Goal: Information Seeking & Learning: Learn about a topic

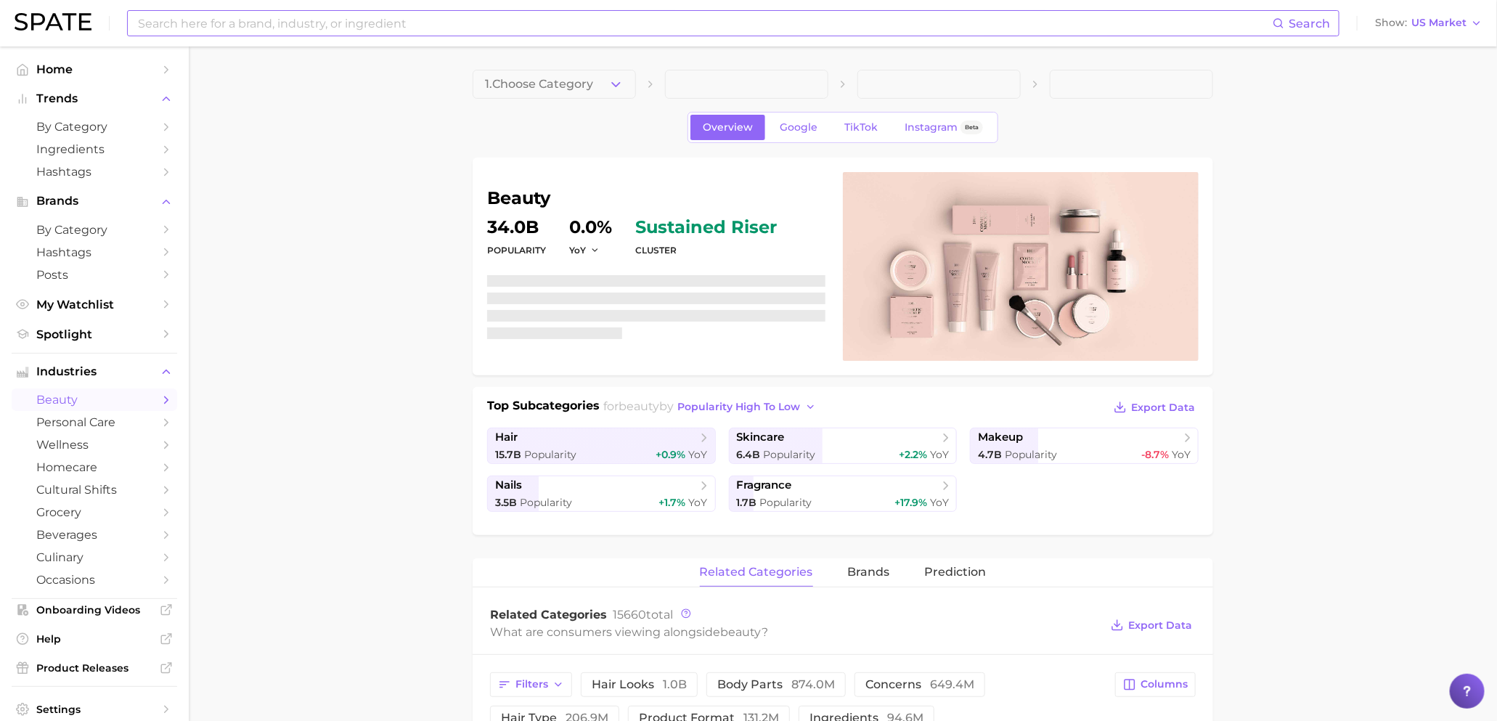
click at [522, 20] on input at bounding box center [704, 23] width 1136 height 25
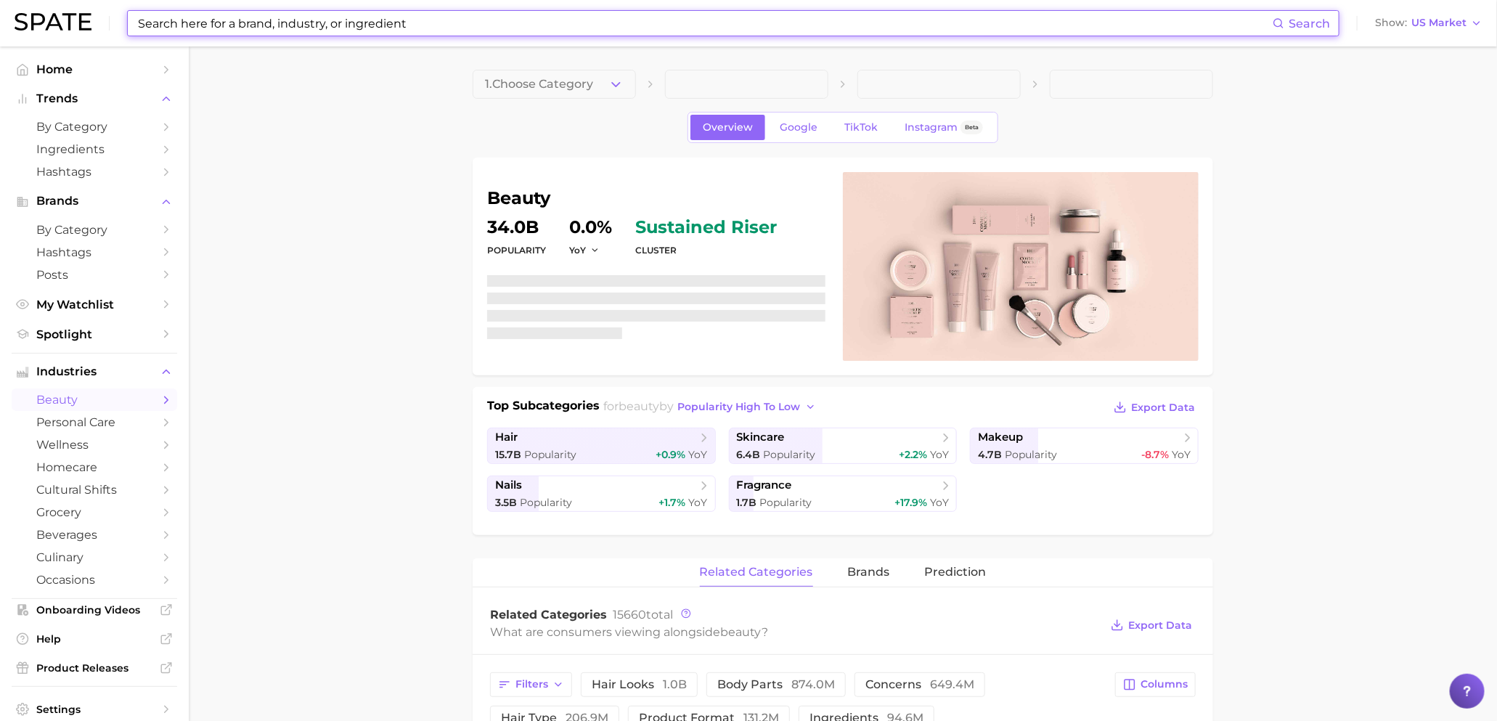
click at [522, 20] on input at bounding box center [704, 23] width 1136 height 25
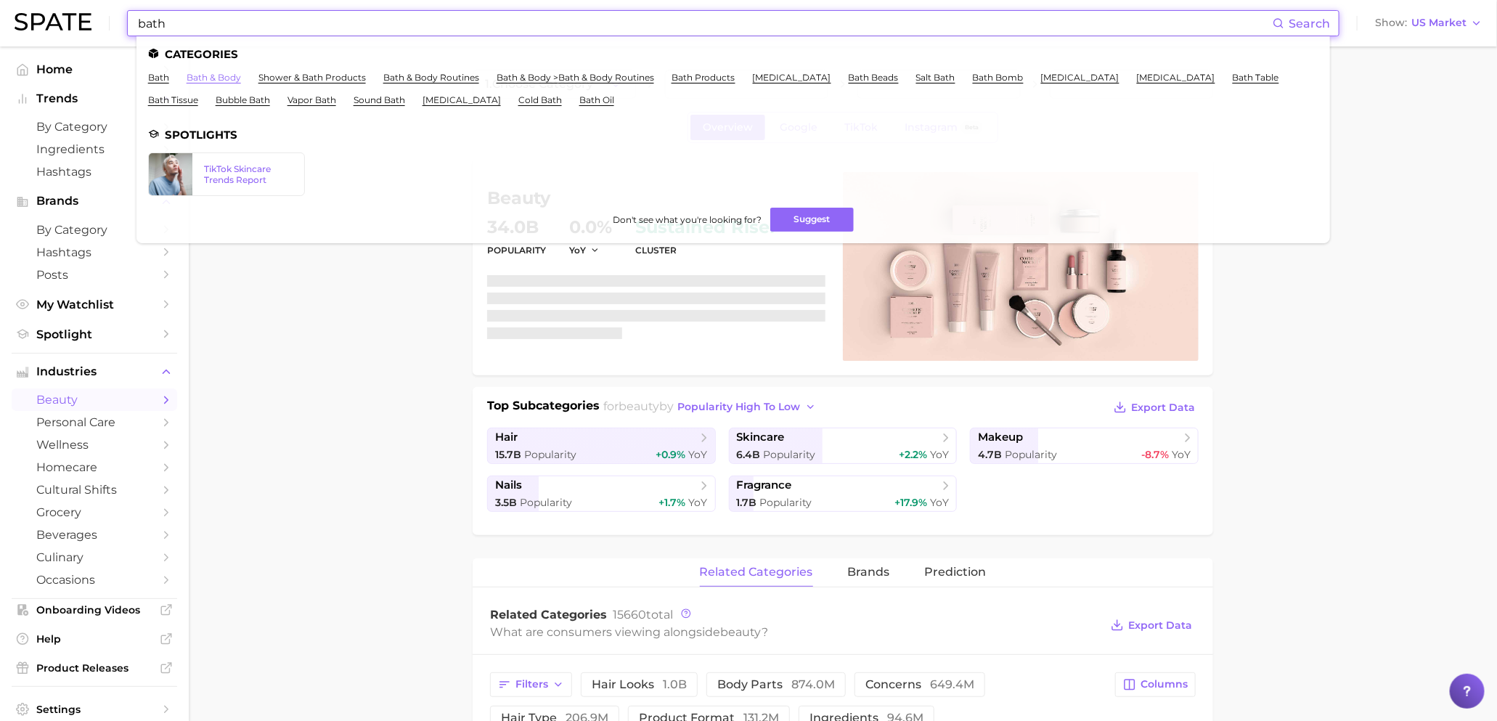
type input "bath"
click at [228, 72] on link "bath & body" at bounding box center [214, 77] width 54 height 11
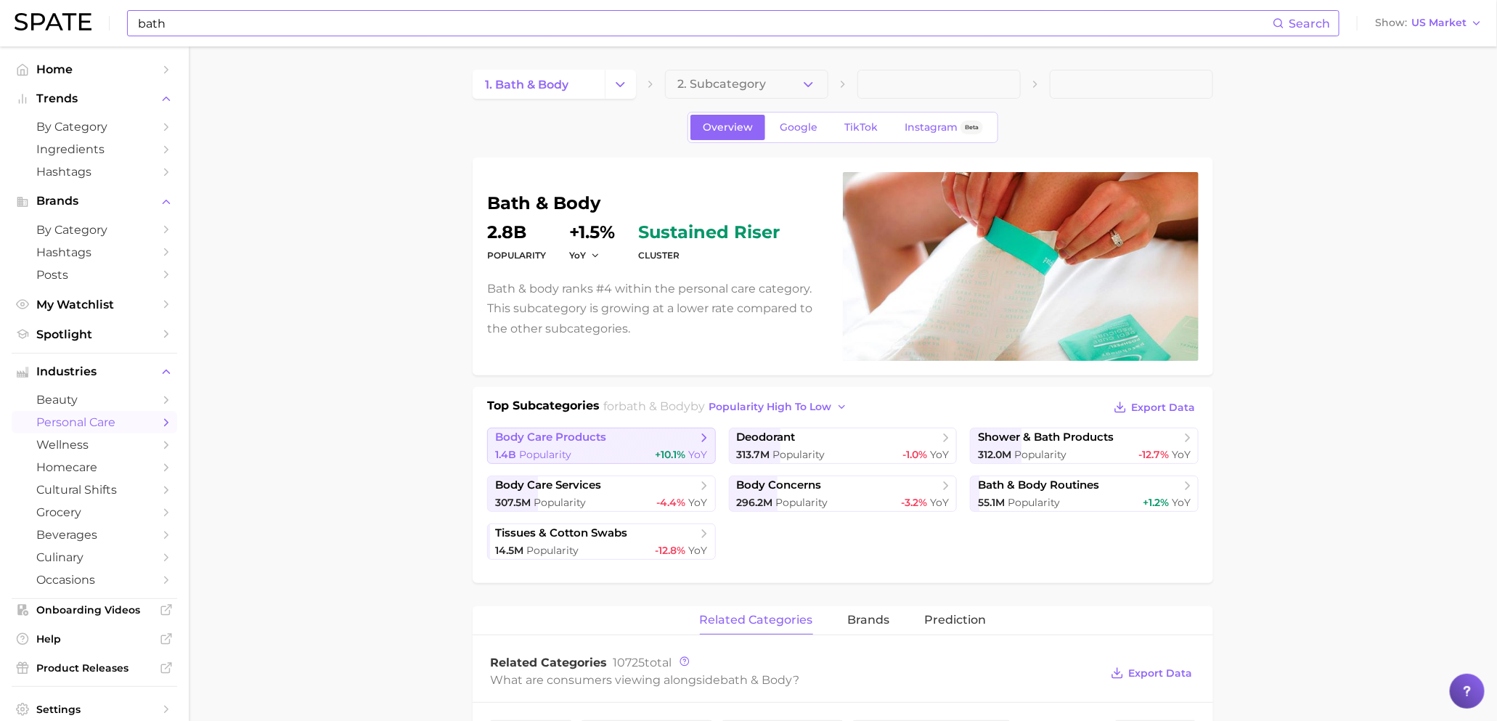
click at [641, 435] on span "body care products" at bounding box center [596, 437] width 202 height 15
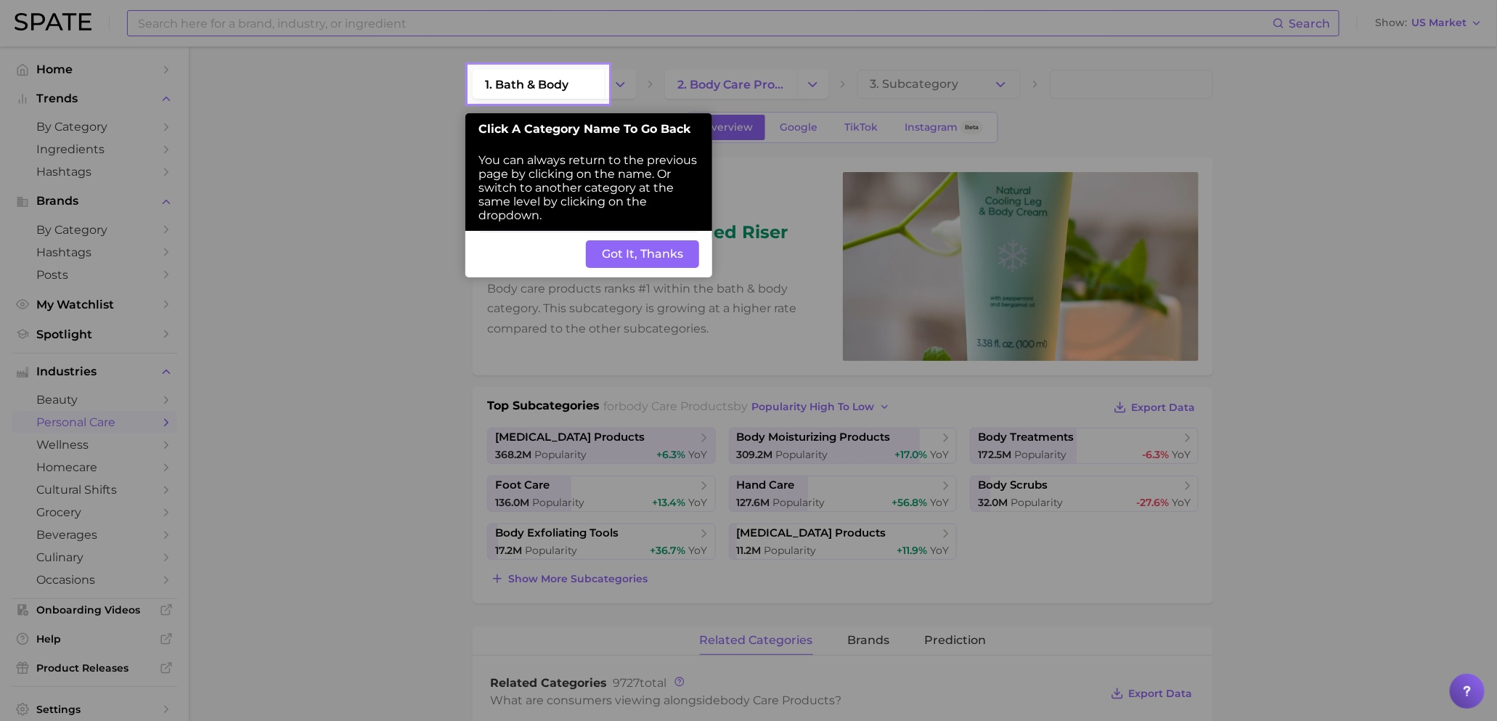
click at [640, 257] on button "Got It, Thanks" at bounding box center [642, 254] width 113 height 28
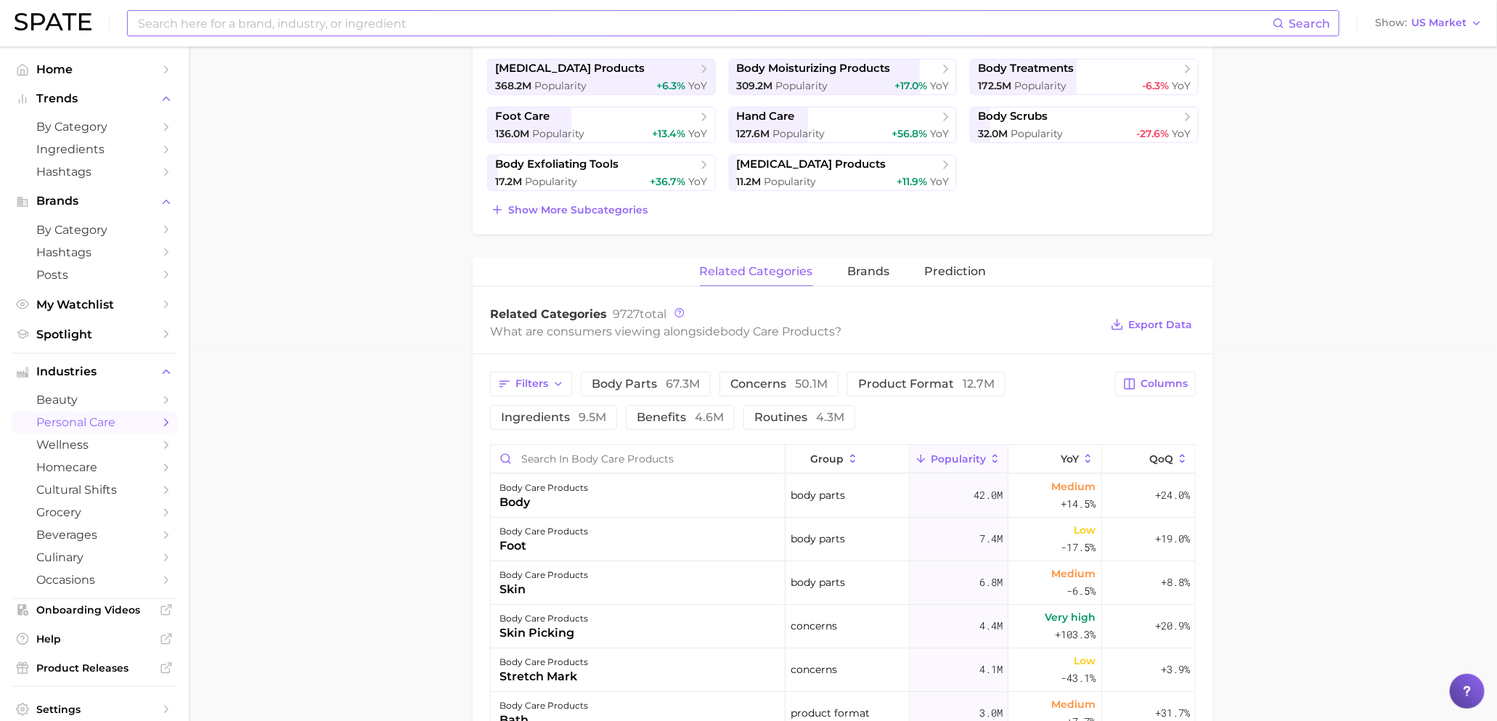
scroll to position [372, 0]
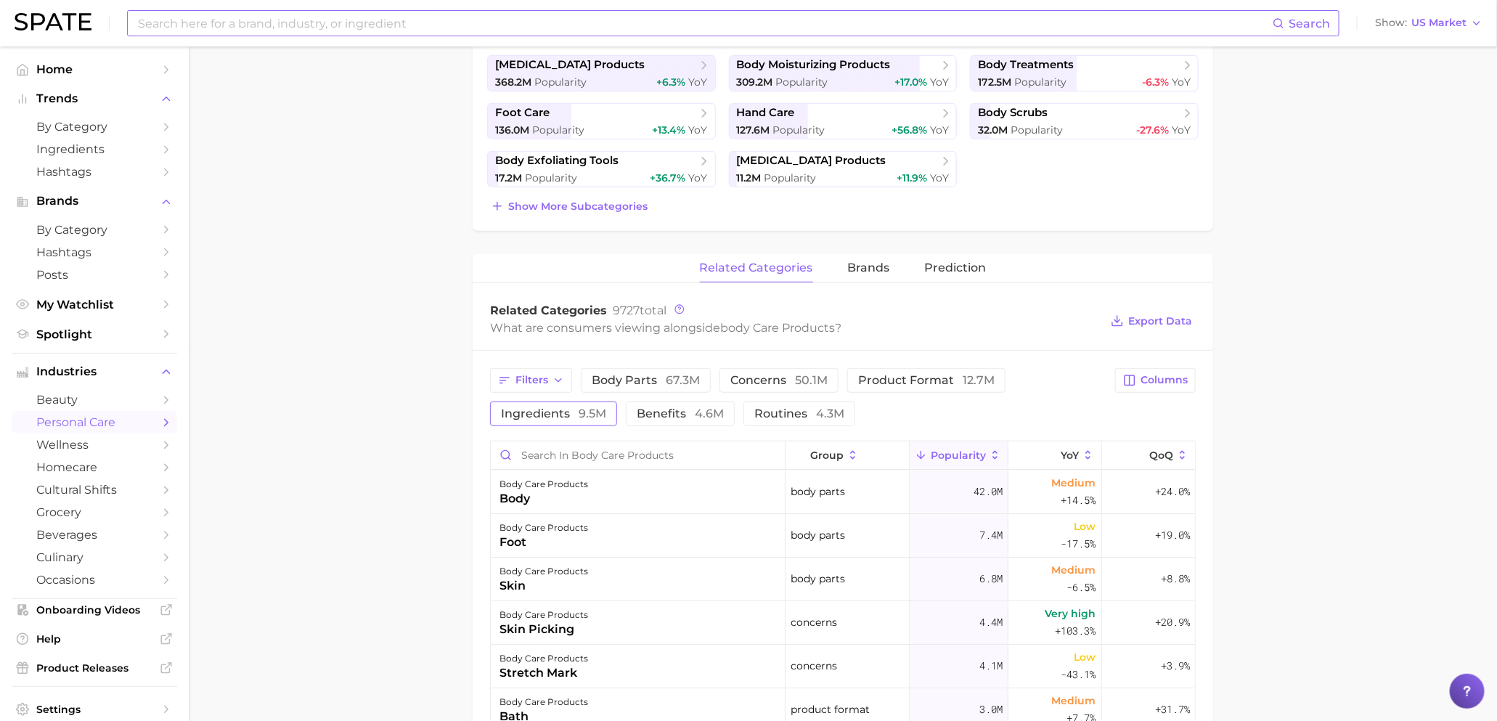
click at [562, 415] on span "ingredients 9.5m" at bounding box center [553, 414] width 105 height 12
click at [547, 383] on span "Filters" at bounding box center [531, 380] width 33 height 12
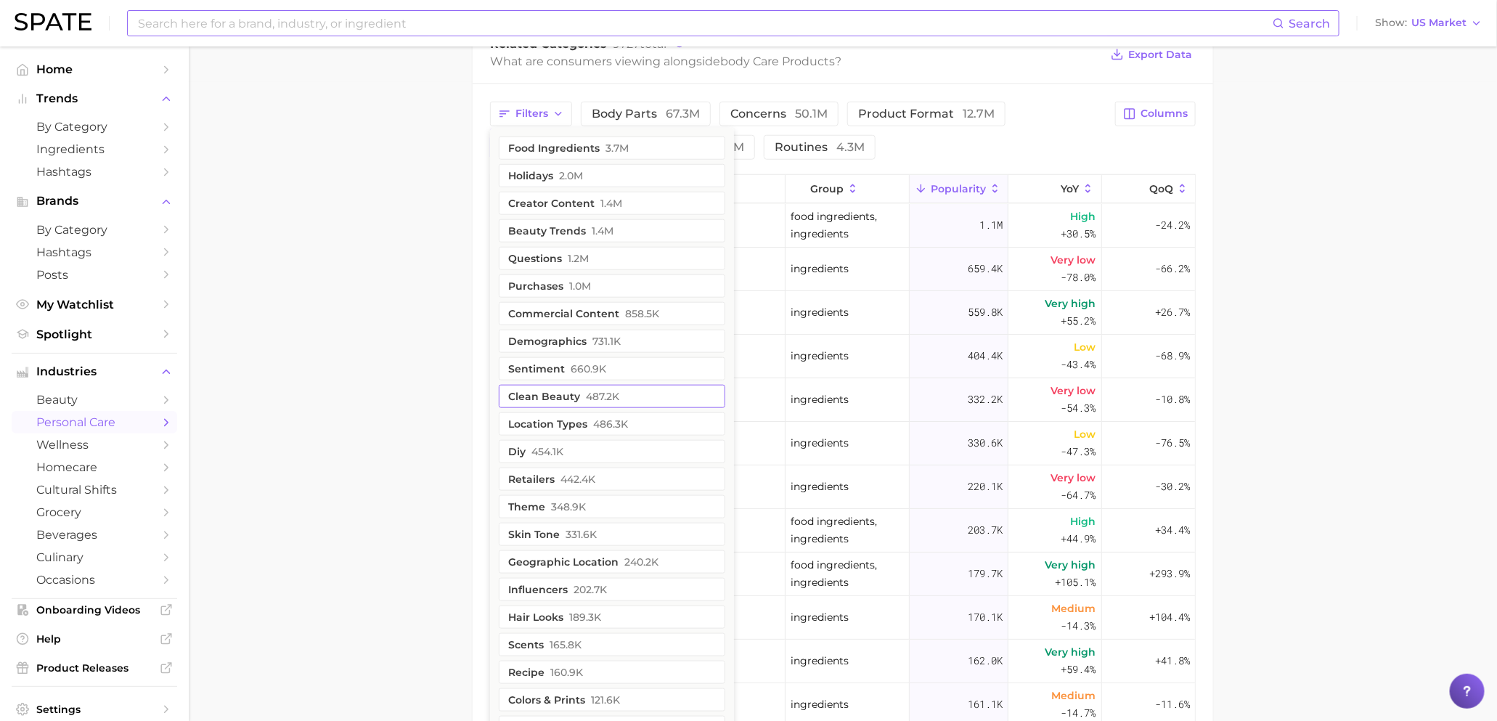
scroll to position [682, 0]
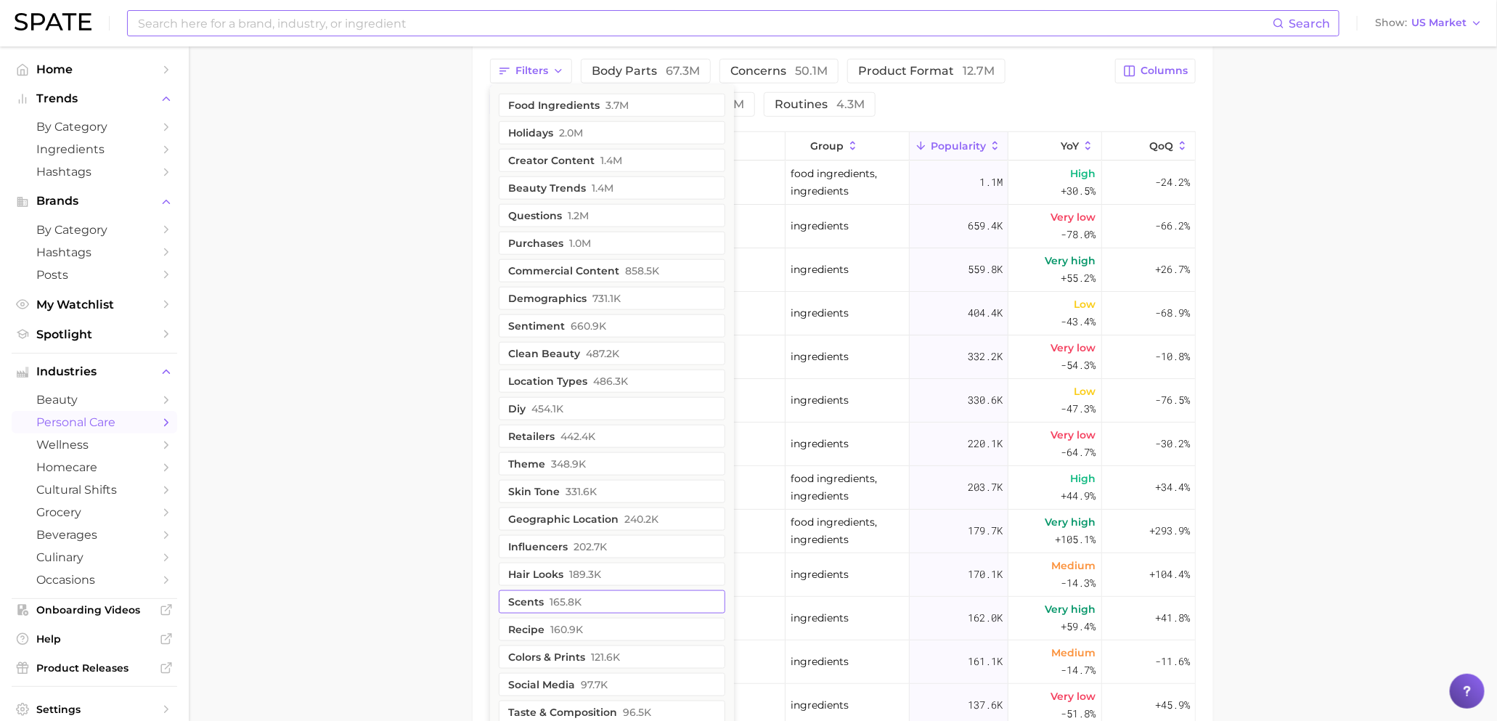
click at [595, 597] on button "scents 165.8k" at bounding box center [612, 601] width 226 height 23
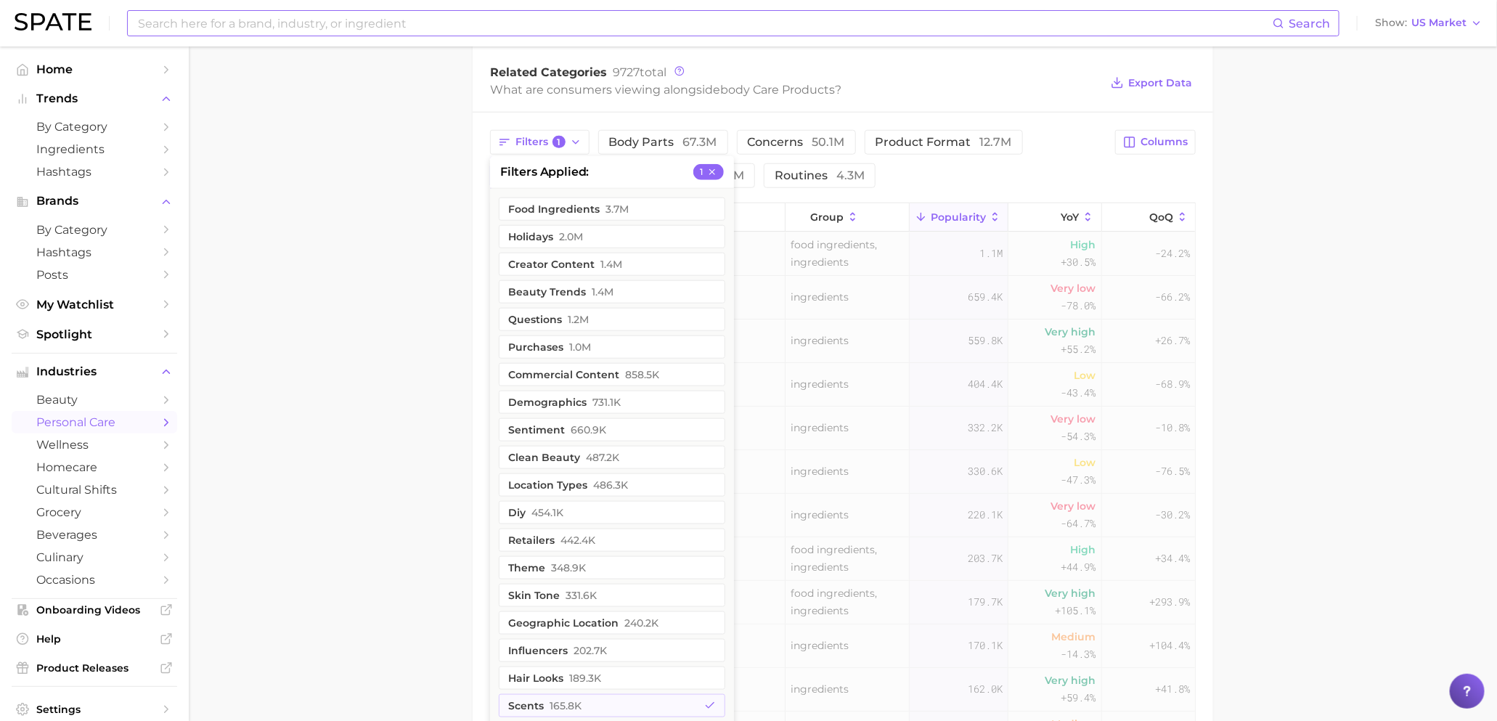
scroll to position [604, 0]
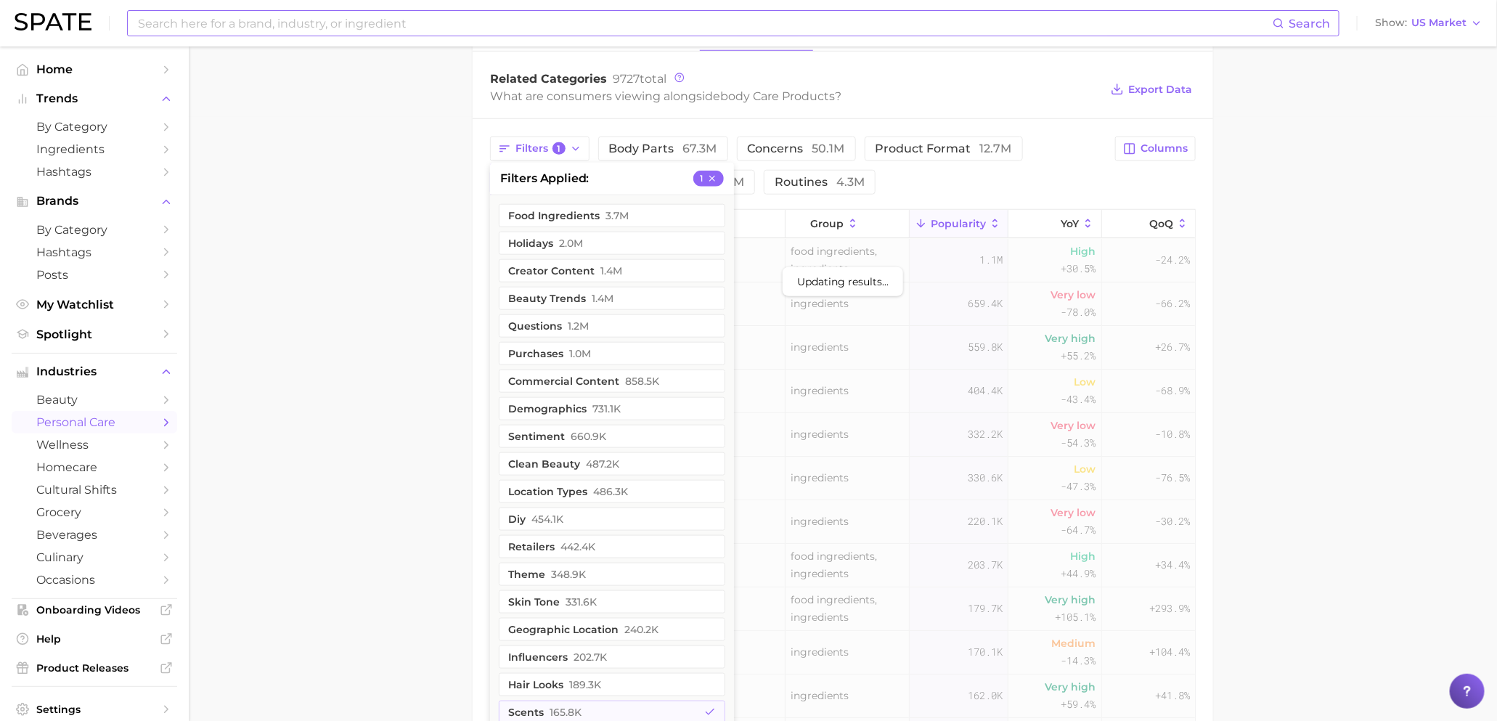
click at [415, 425] on main "1. bath & body 2. body care products 3. Subcategory Overview Google TikTok Inst…" at bounding box center [843, 231] width 1308 height 1577
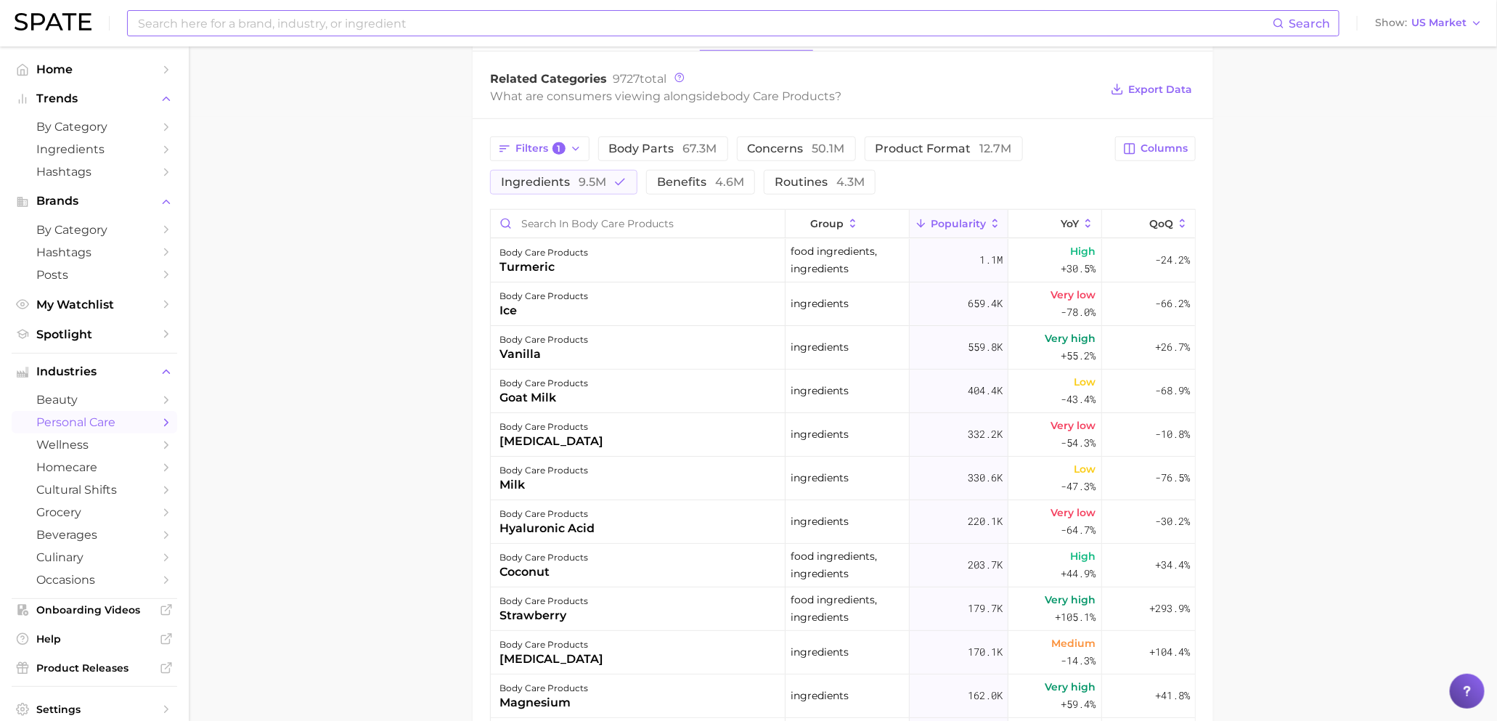
click at [1156, 166] on div "Filters 1 body parts 67.3m concerns 50.1m product format 12.7m ingredients 9.5m…" at bounding box center [843, 165] width 706 height 58
click at [1153, 147] on span "Columns" at bounding box center [1163, 148] width 47 height 12
click at [1032, 229] on span "Increase YoY" at bounding box center [1031, 224] width 74 height 12
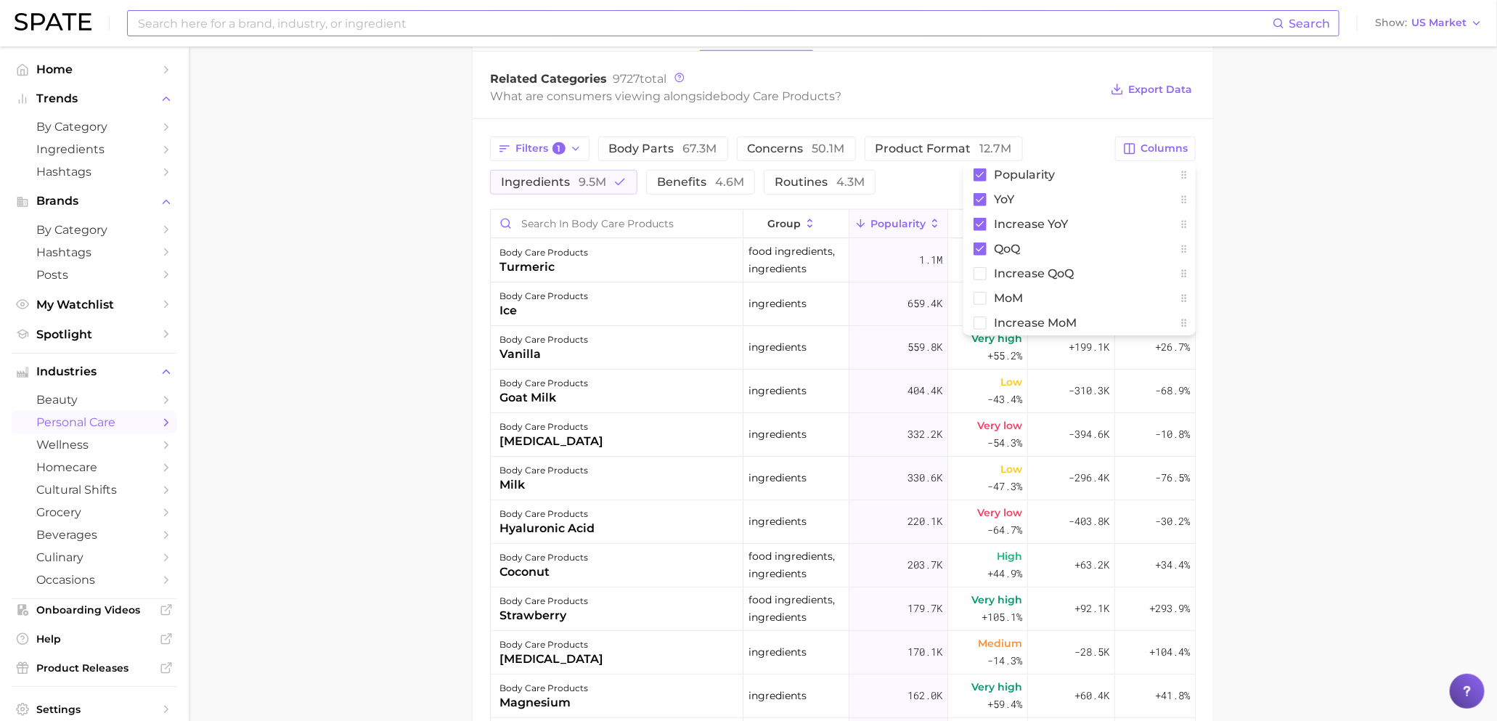
click at [1367, 211] on main "1. bath & body 2. body care products 3. Subcategory Overview Google TikTok Inst…" at bounding box center [843, 231] width 1308 height 1577
click at [1073, 221] on span "Increase YoY" at bounding box center [1069, 223] width 45 height 23
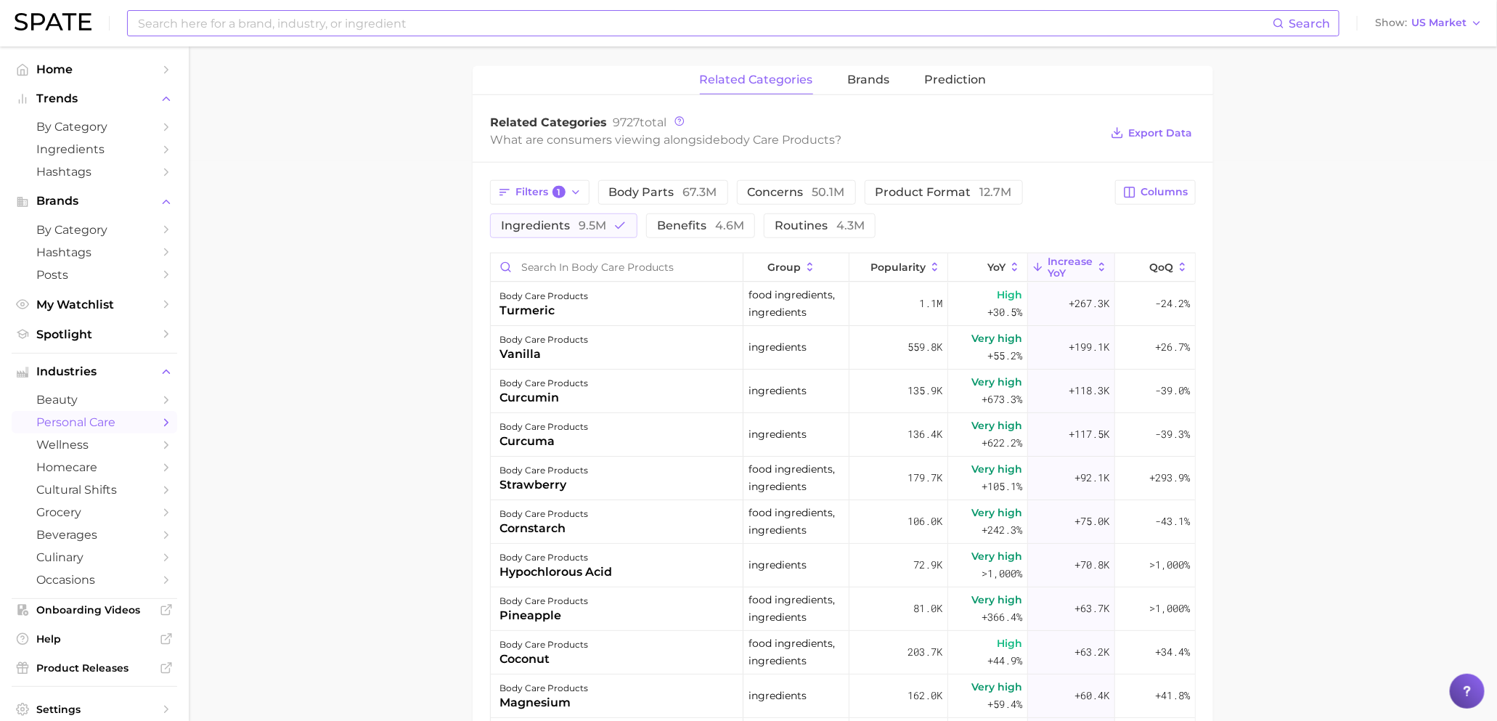
scroll to position [556, 0]
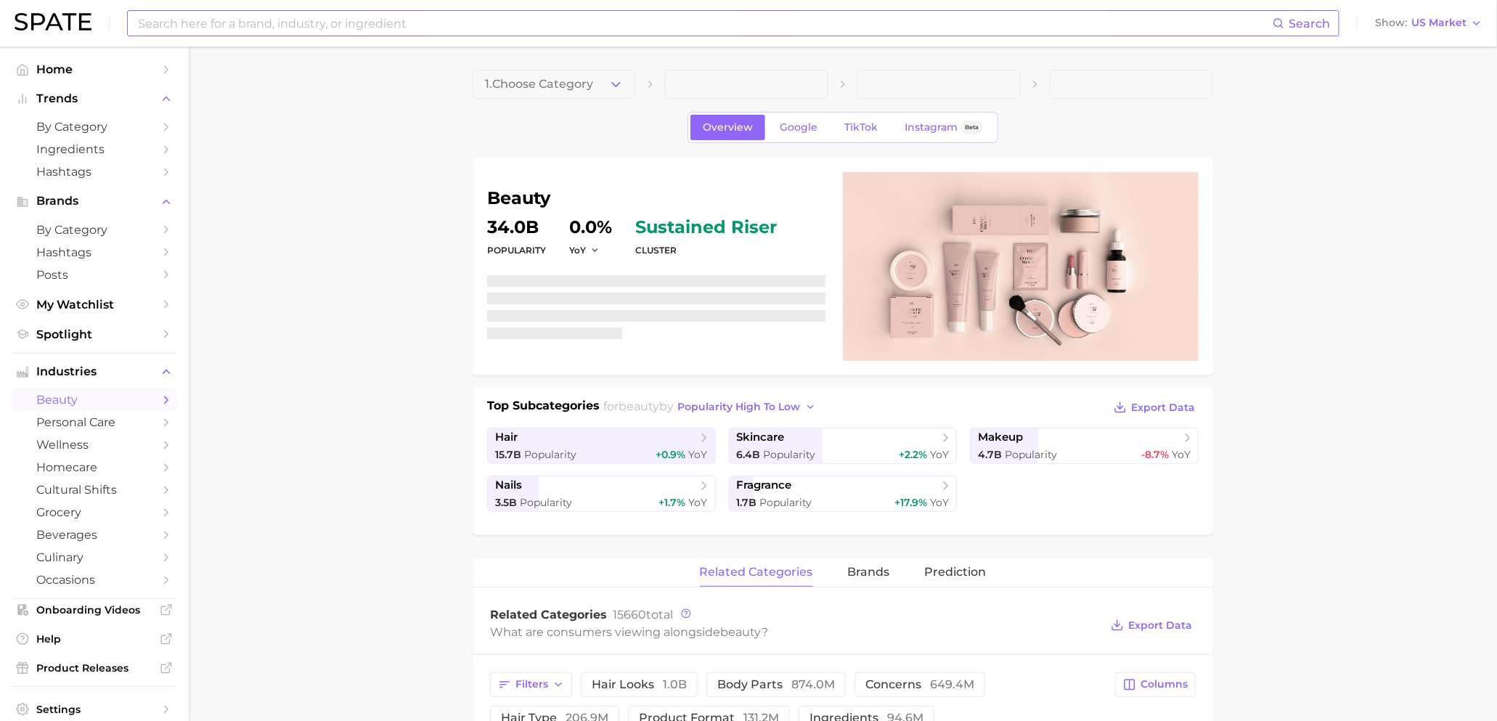
click at [637, 19] on input at bounding box center [704, 23] width 1136 height 25
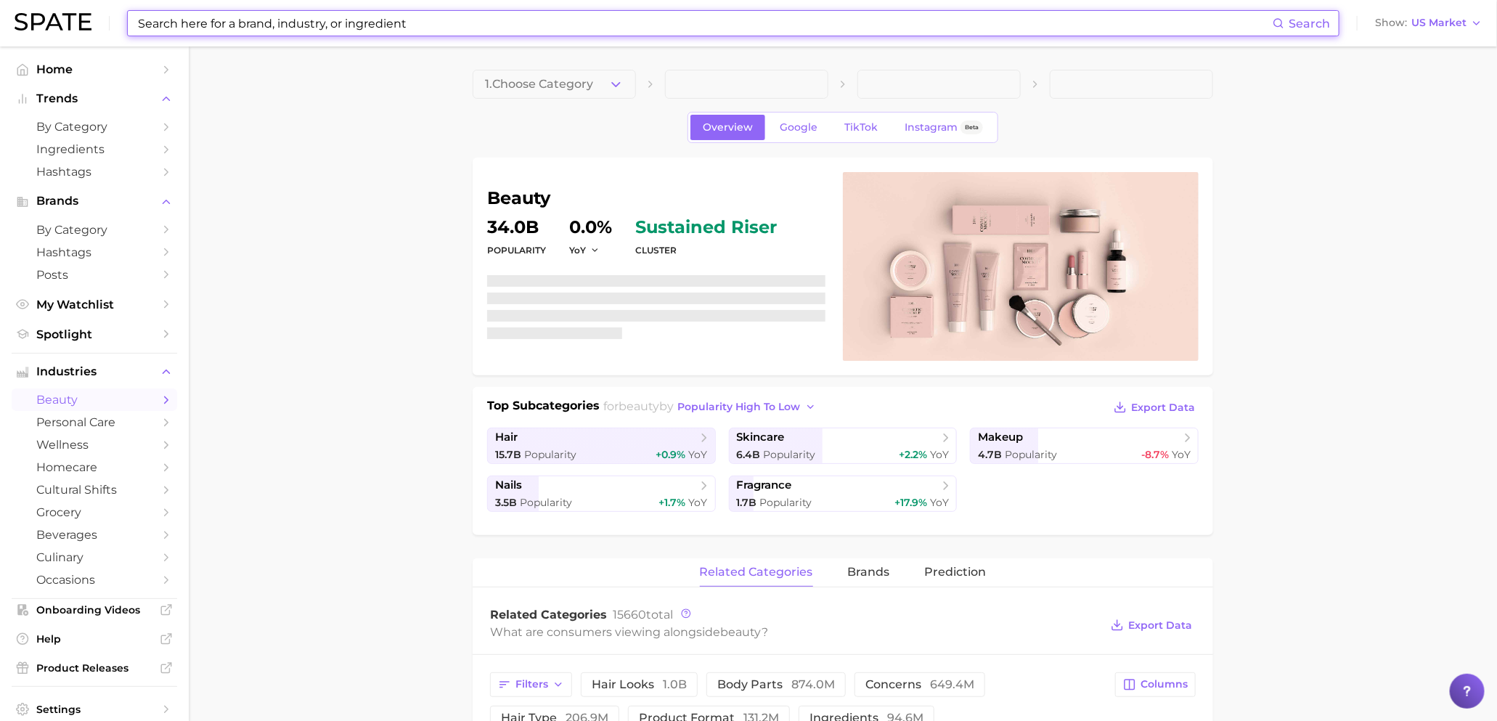
click at [346, 22] on input at bounding box center [704, 23] width 1136 height 25
click at [1421, 22] on span "US Market" at bounding box center [1438, 23] width 55 height 8
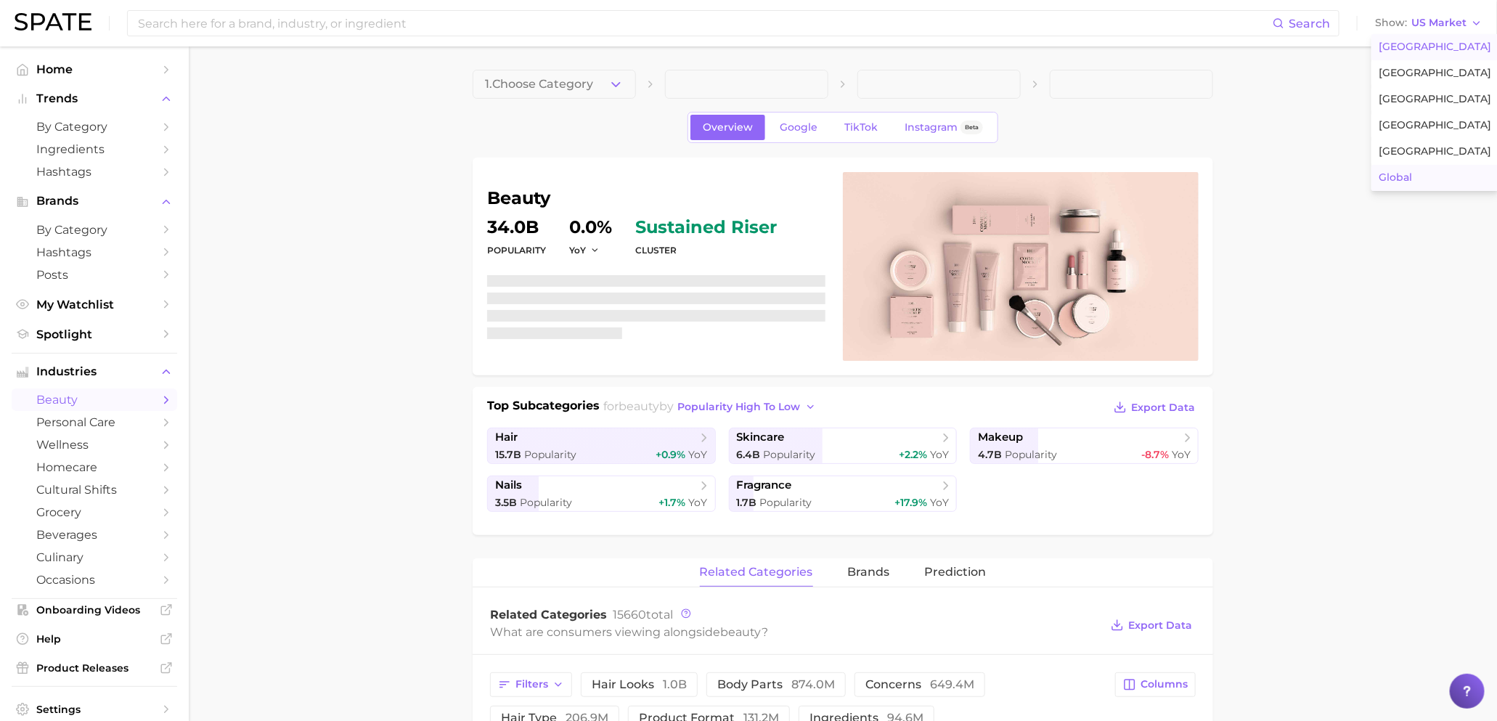
click at [1407, 173] on span "Global" at bounding box center [1394, 177] width 33 height 12
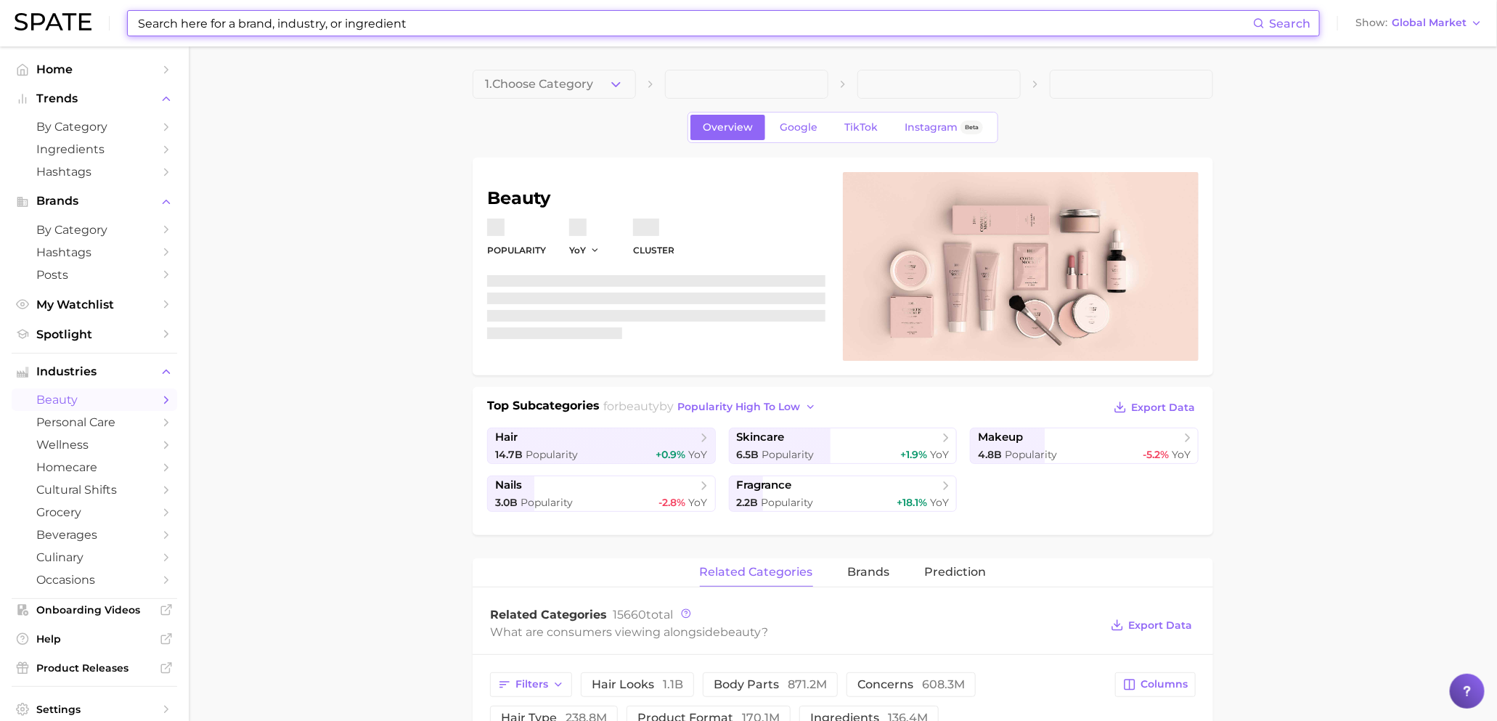
click at [977, 18] on input at bounding box center [694, 23] width 1116 height 25
type input "k"
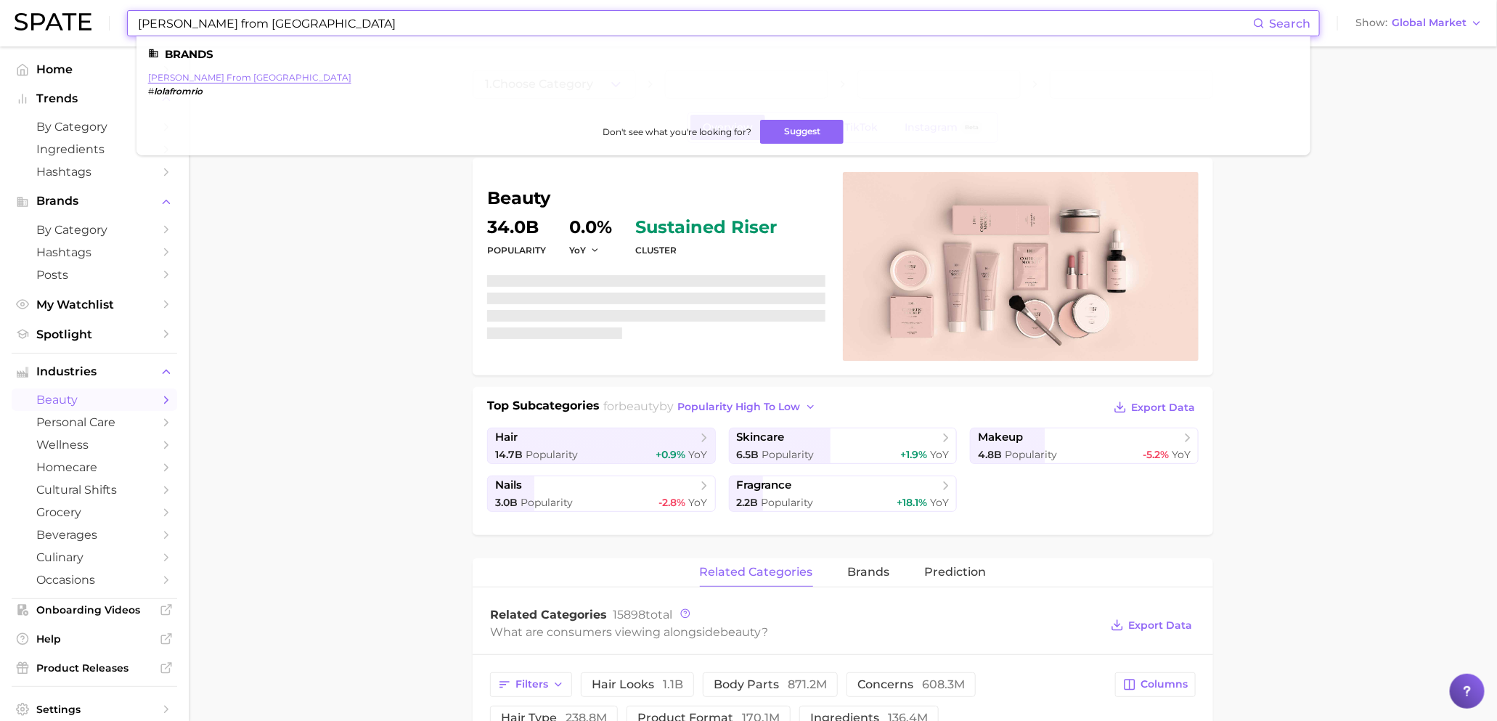
type input "[PERSON_NAME] from [GEOGRAPHIC_DATA]"
click at [177, 79] on link "[PERSON_NAME] from [GEOGRAPHIC_DATA]" at bounding box center [249, 77] width 203 height 11
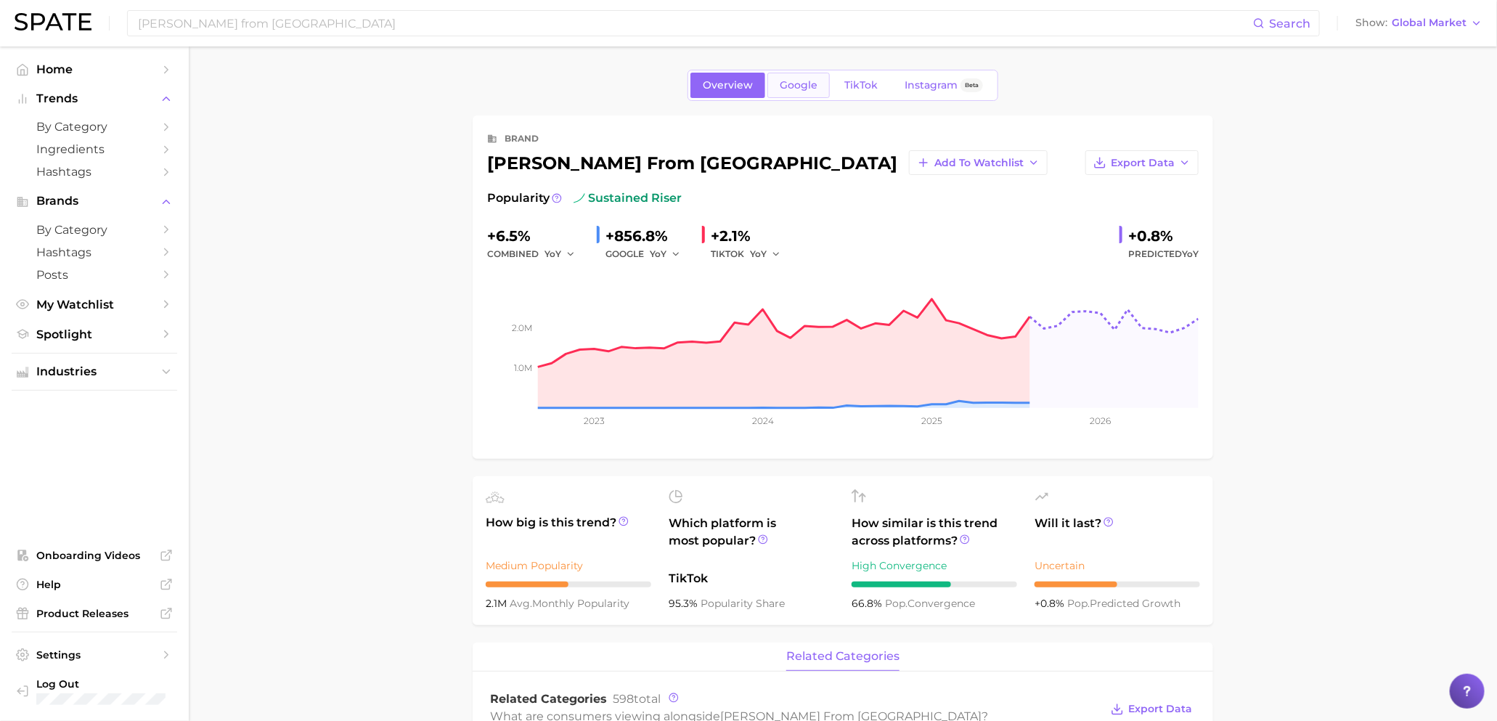
click at [802, 96] on link "Google" at bounding box center [798, 85] width 62 height 25
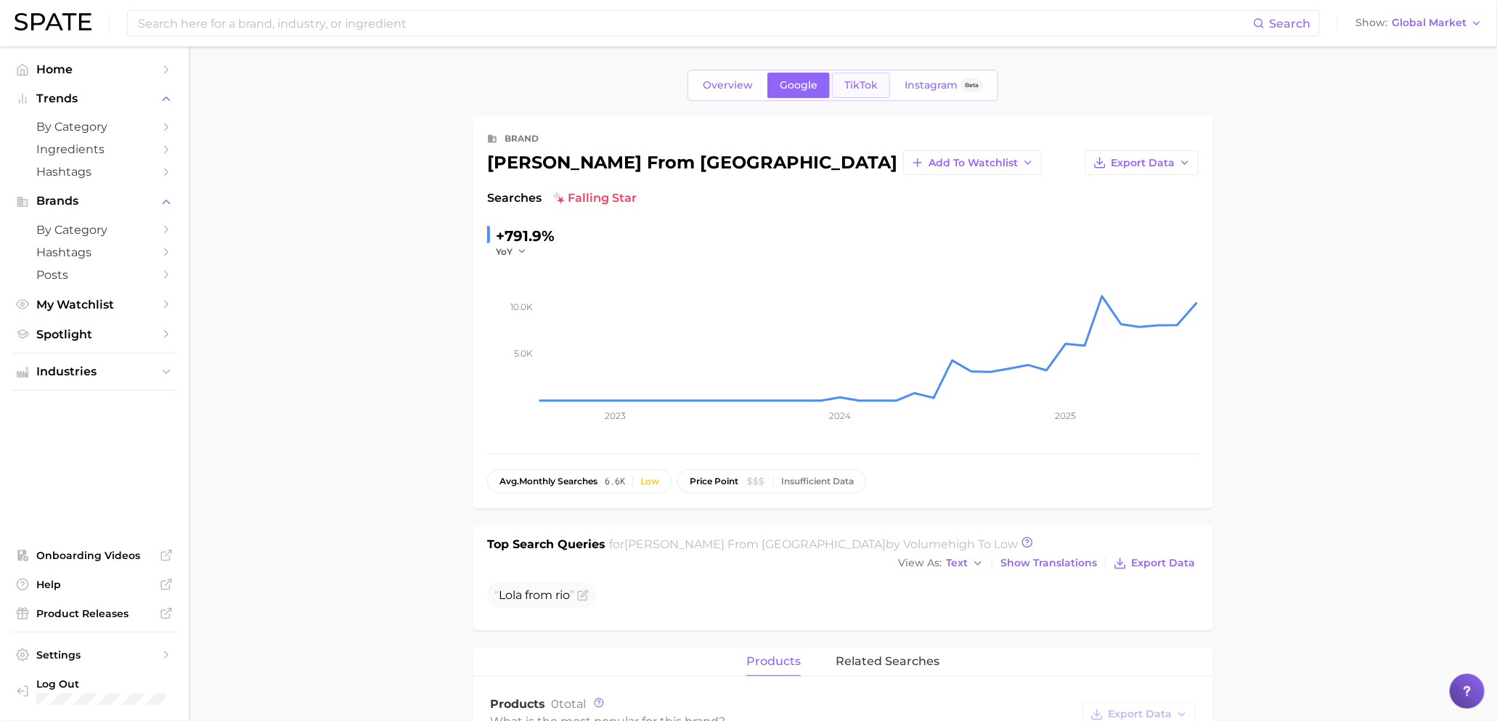
click at [855, 81] on span "TikTok" at bounding box center [860, 85] width 33 height 12
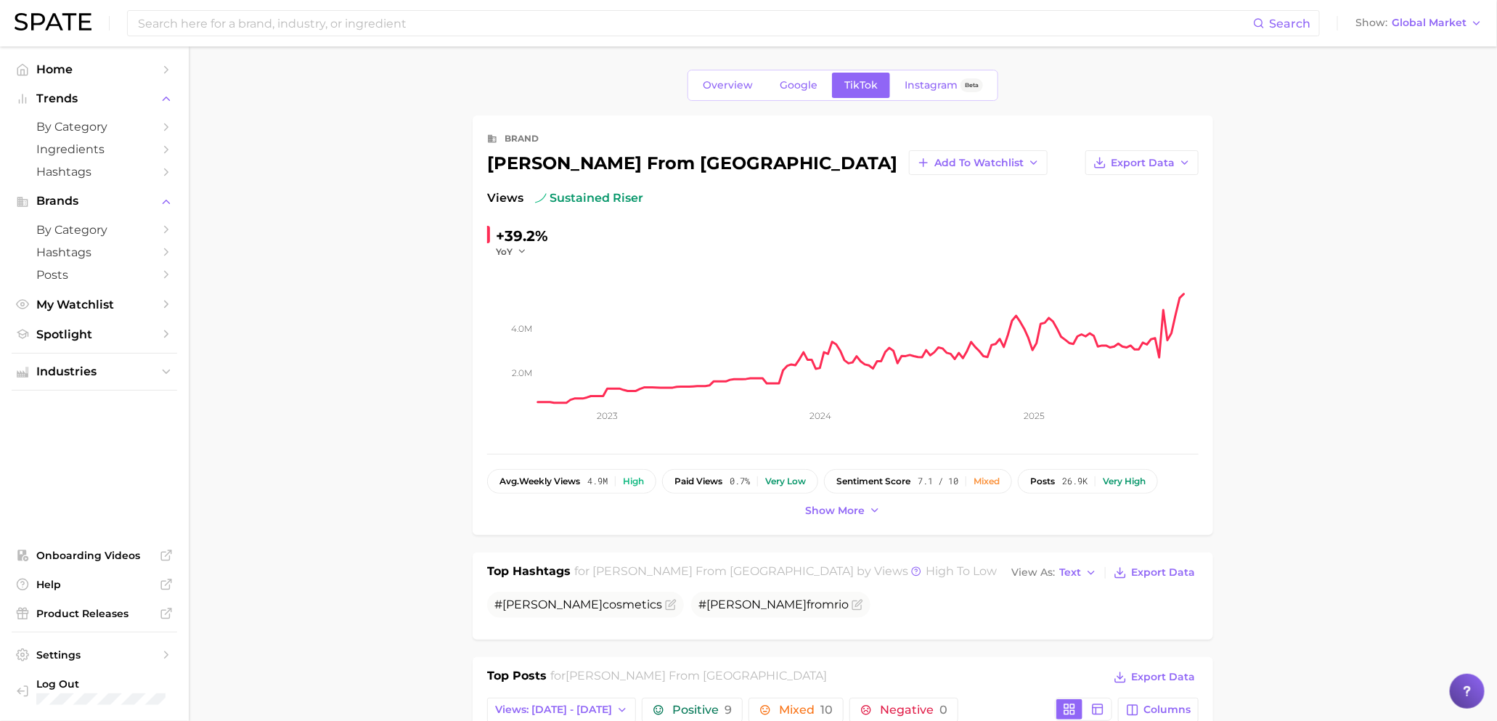
click at [923, 99] on div "Overview Google TikTok Instagram Beta" at bounding box center [842, 85] width 311 height 31
click at [930, 83] on span "Instagram" at bounding box center [930, 85] width 53 height 12
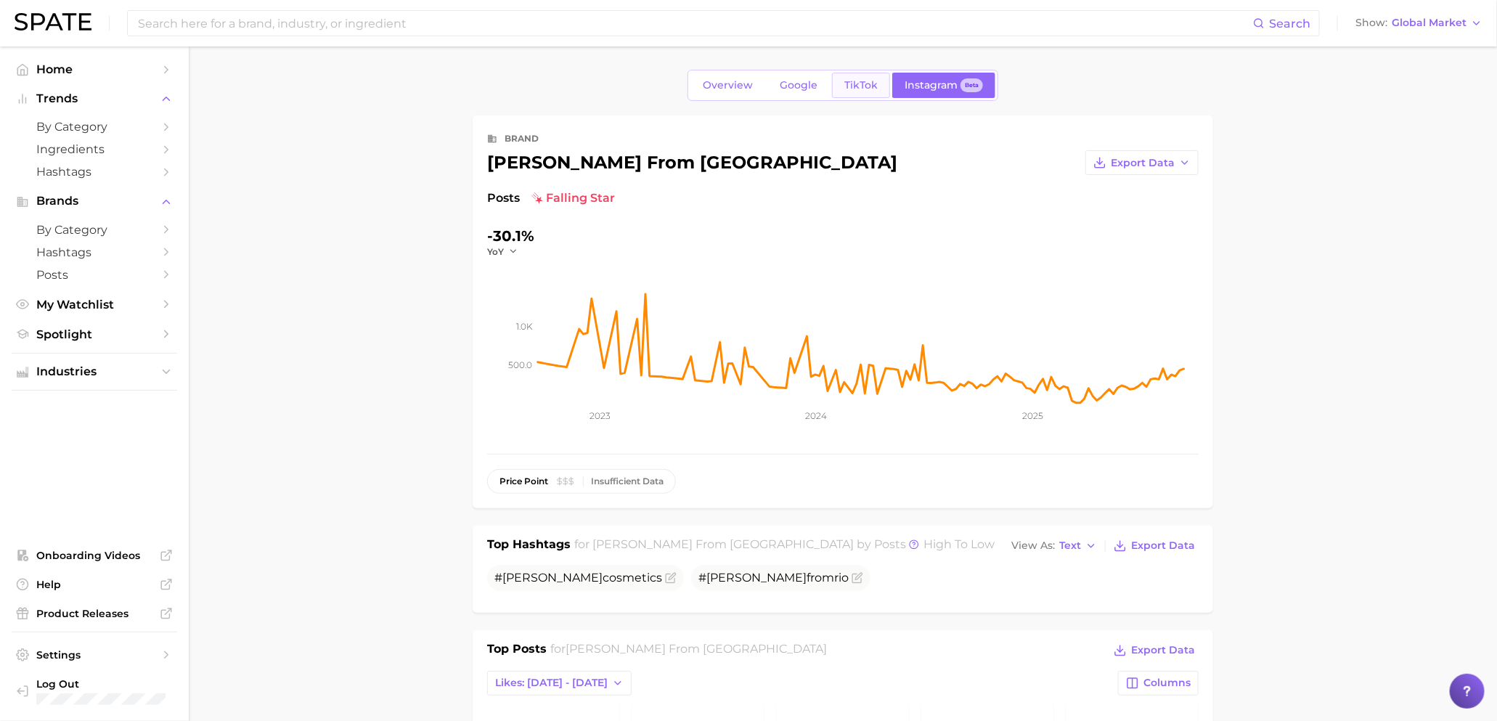
click at [833, 81] on link "TikTok" at bounding box center [861, 85] width 58 height 25
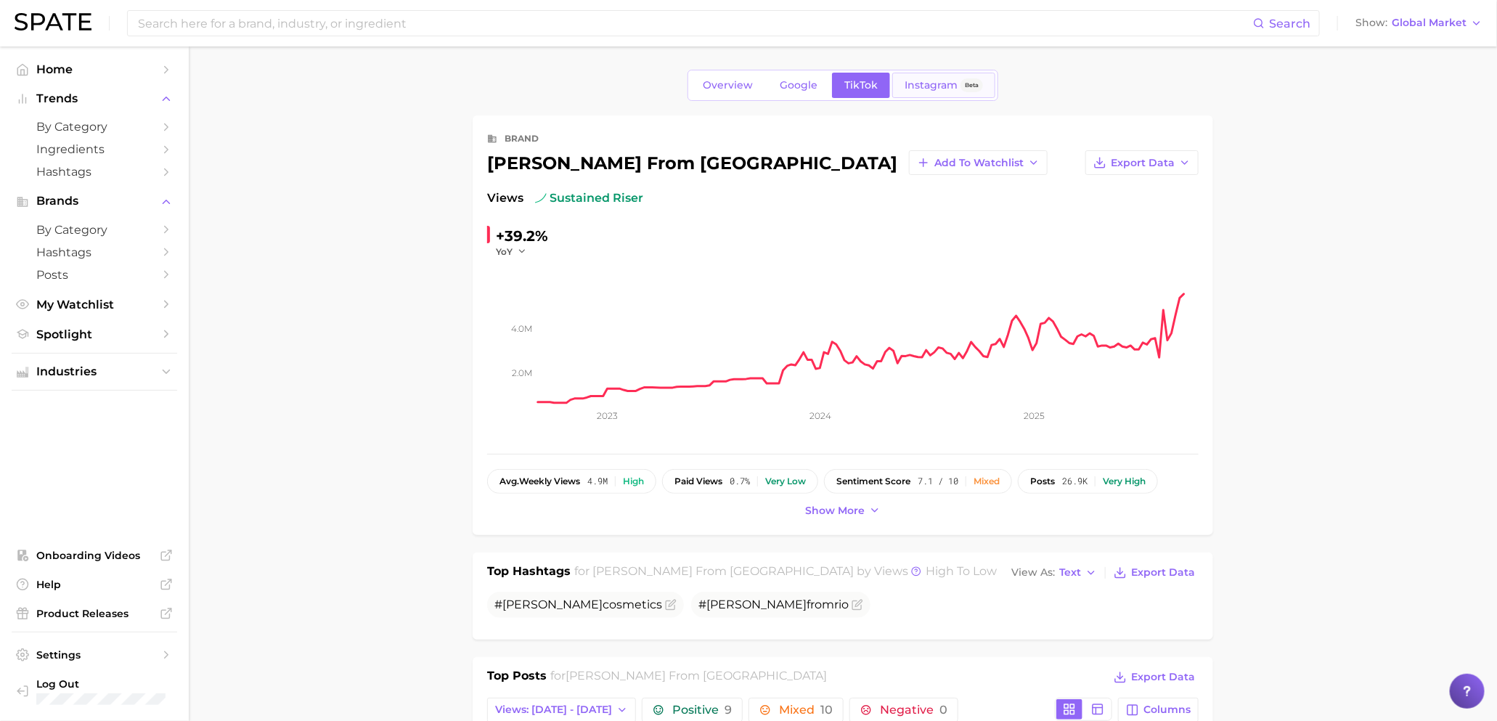
click at [913, 84] on span "Instagram" at bounding box center [930, 85] width 53 height 12
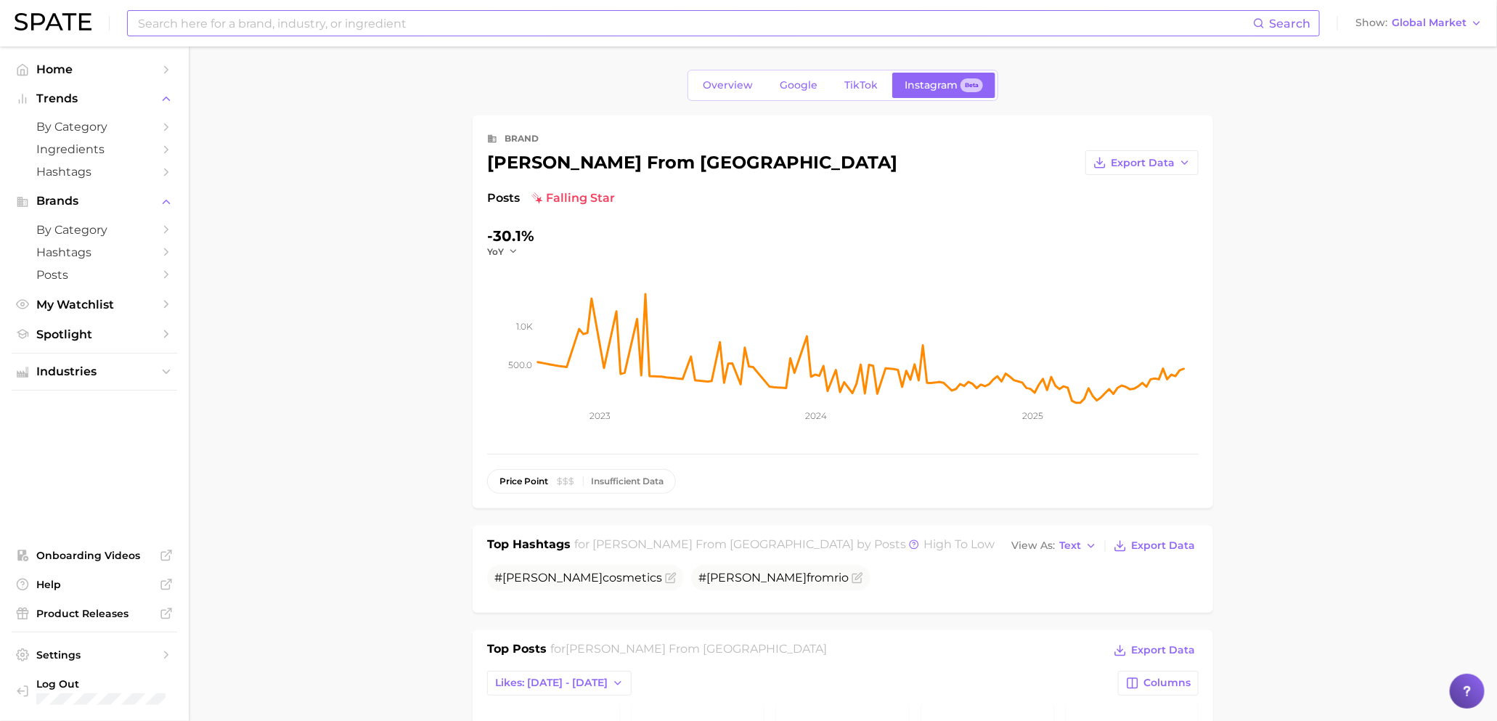
click at [576, 25] on input at bounding box center [694, 23] width 1116 height 25
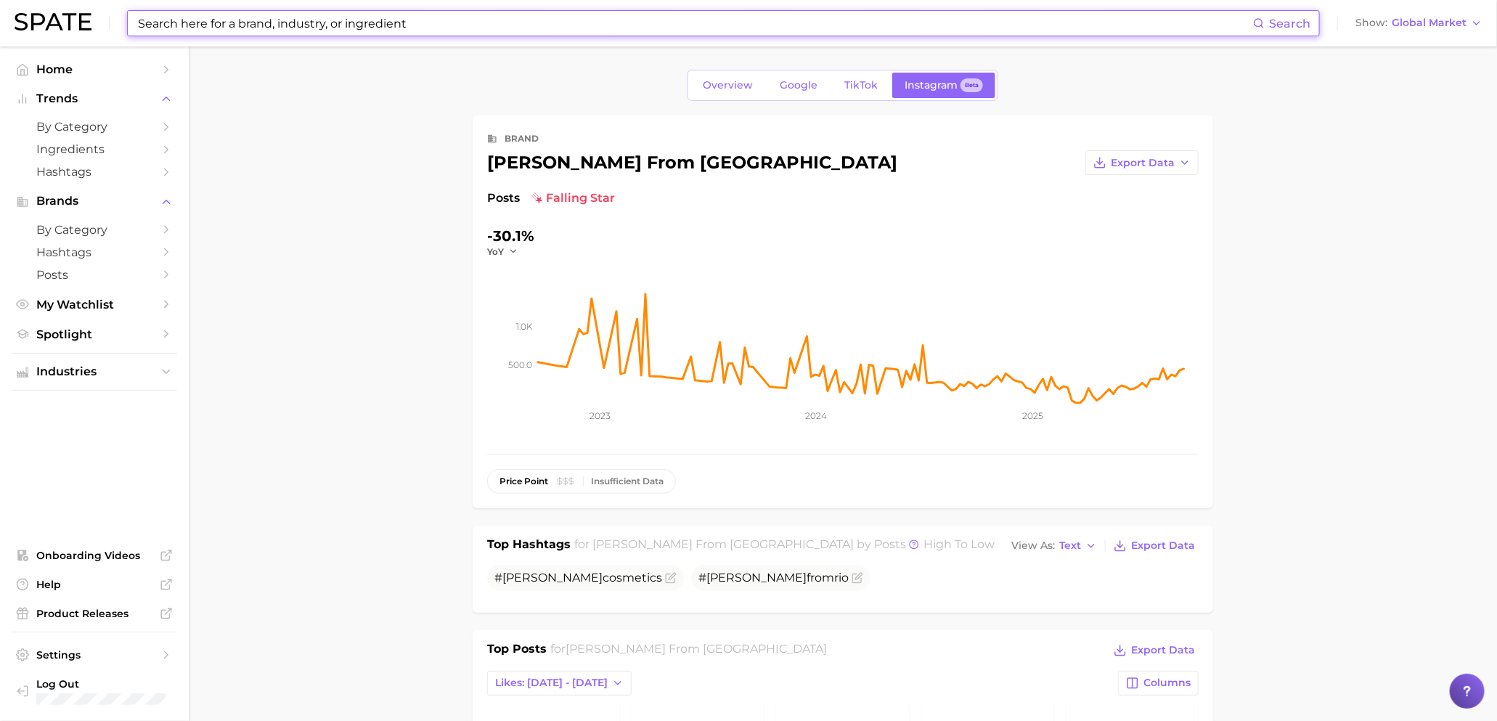
click at [576, 25] on input at bounding box center [694, 23] width 1116 height 25
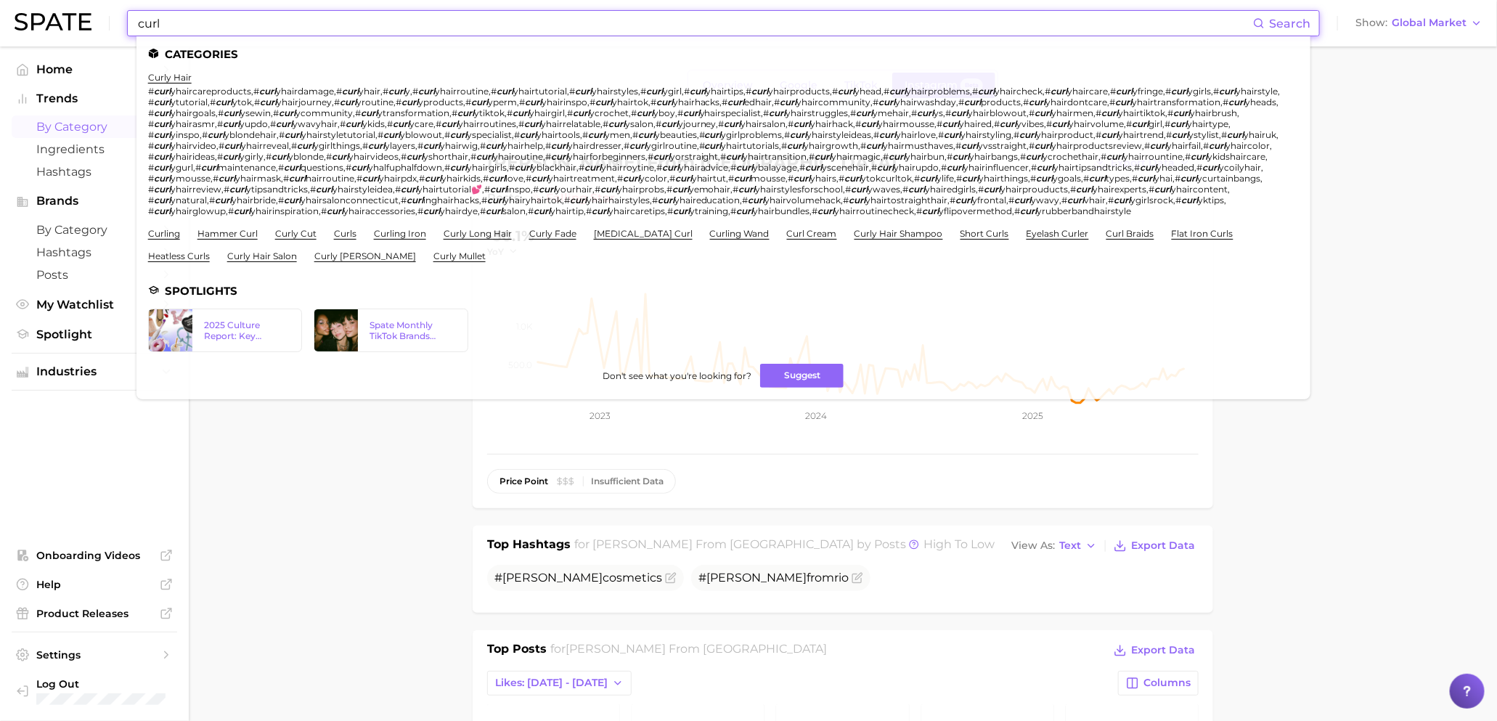
type input "curl"
click at [60, 124] on span "by Category" at bounding box center [94, 127] width 116 height 14
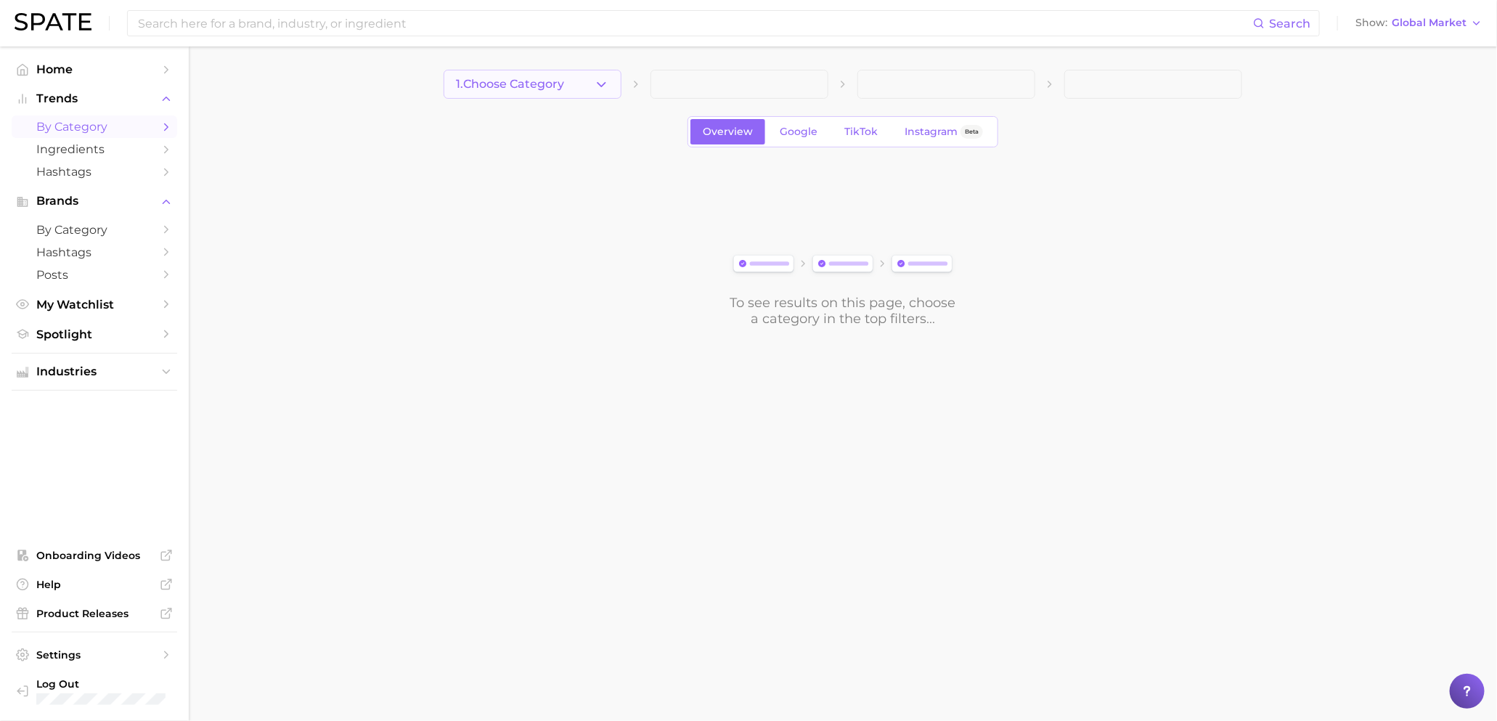
click at [477, 86] on span "1. Choose Category" at bounding box center [510, 84] width 108 height 13
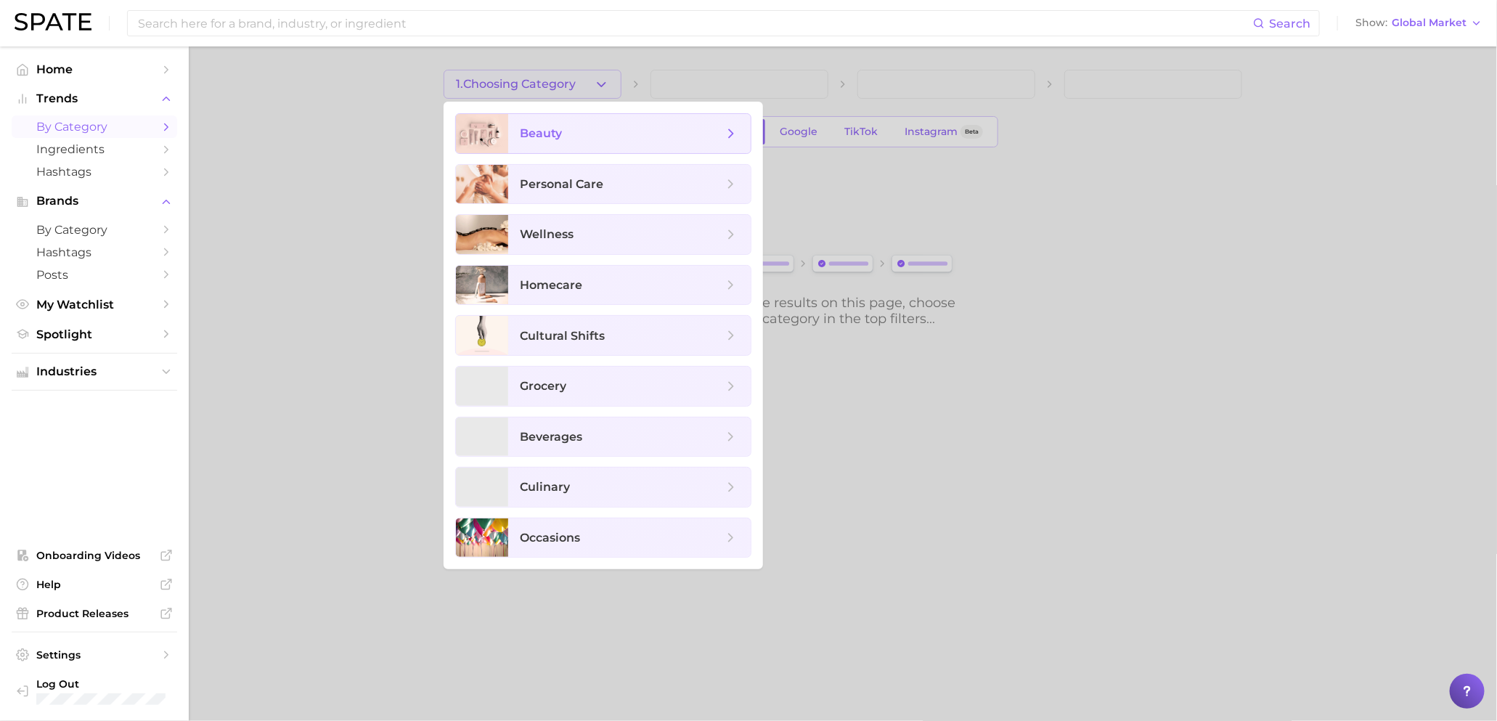
click at [602, 133] on span "beauty" at bounding box center [621, 134] width 203 height 16
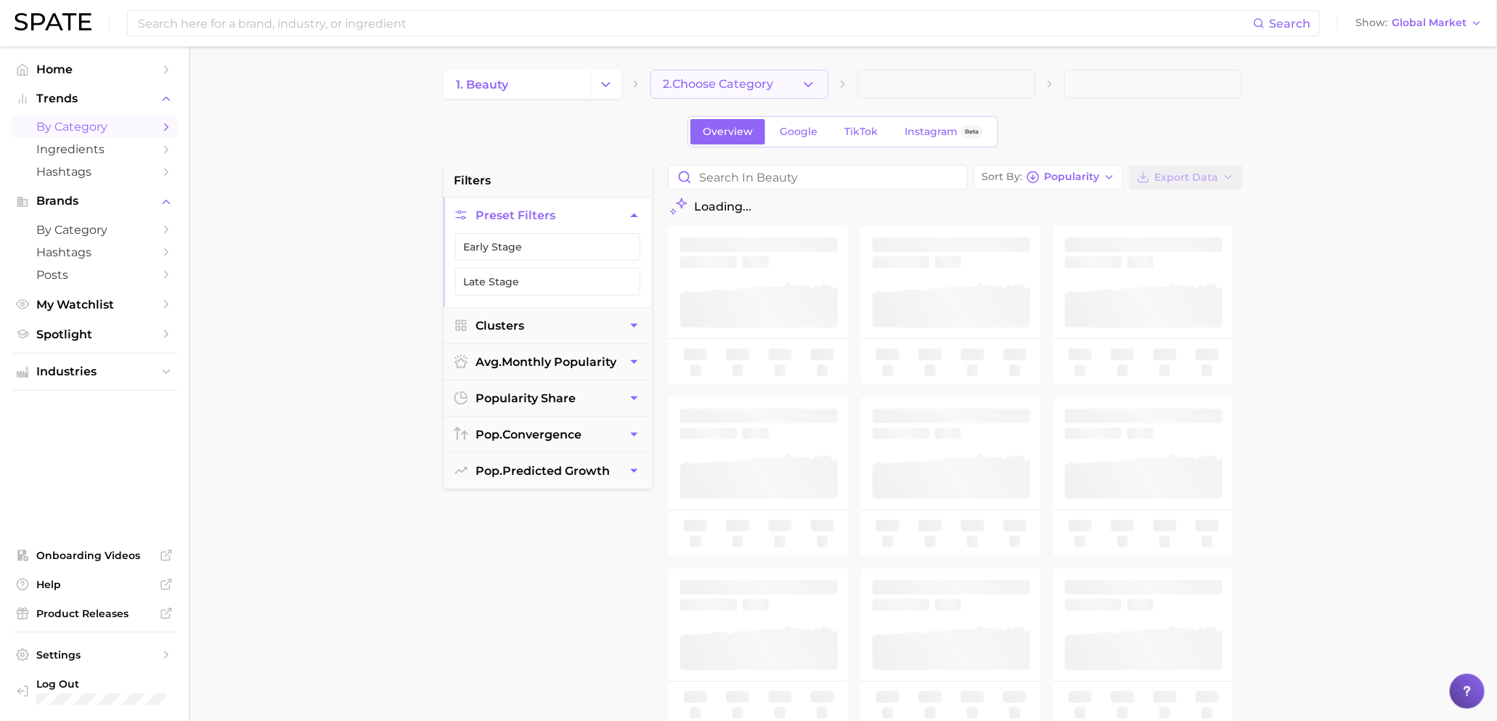
click at [743, 78] on span "2. Choose Category" at bounding box center [718, 84] width 110 height 13
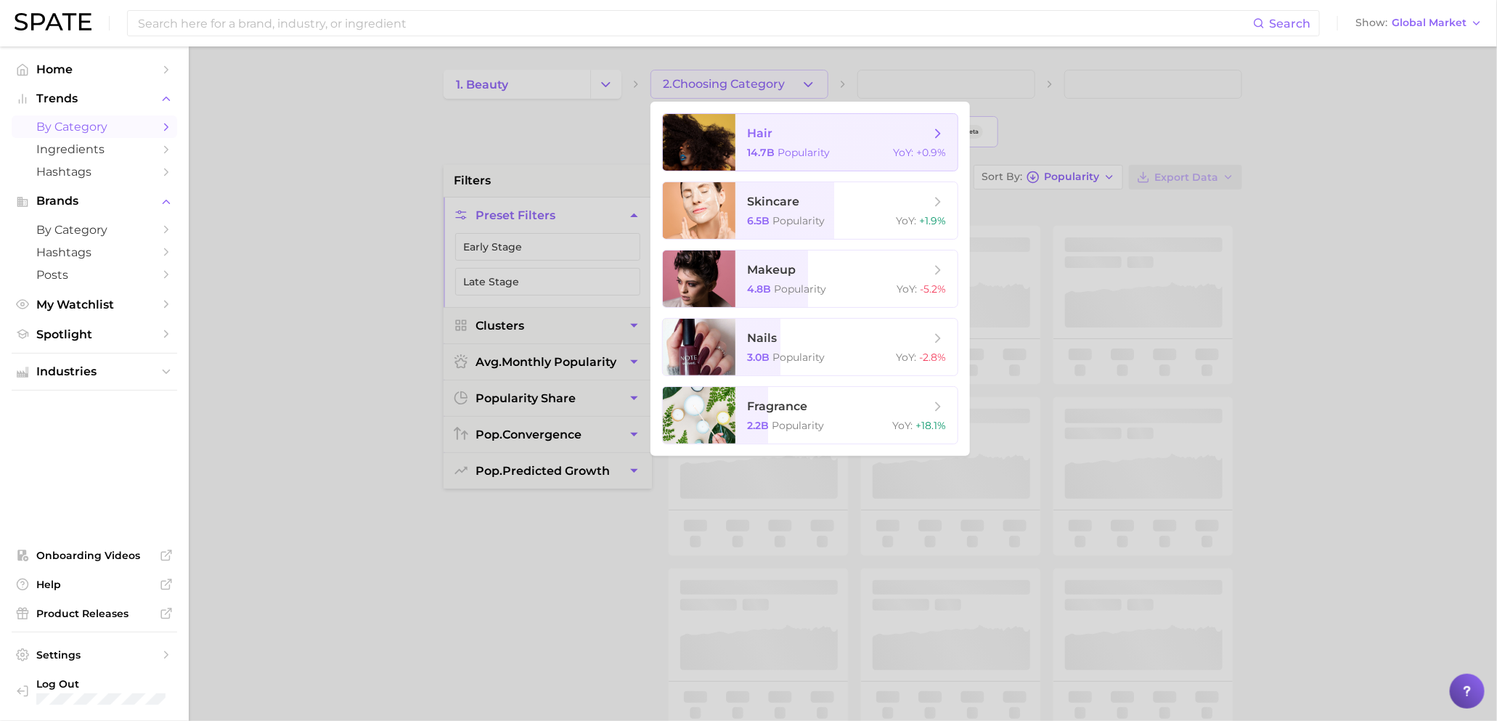
click at [804, 158] on span "hair 14.7b Popularity YoY : +0.9%" at bounding box center [846, 142] width 222 height 57
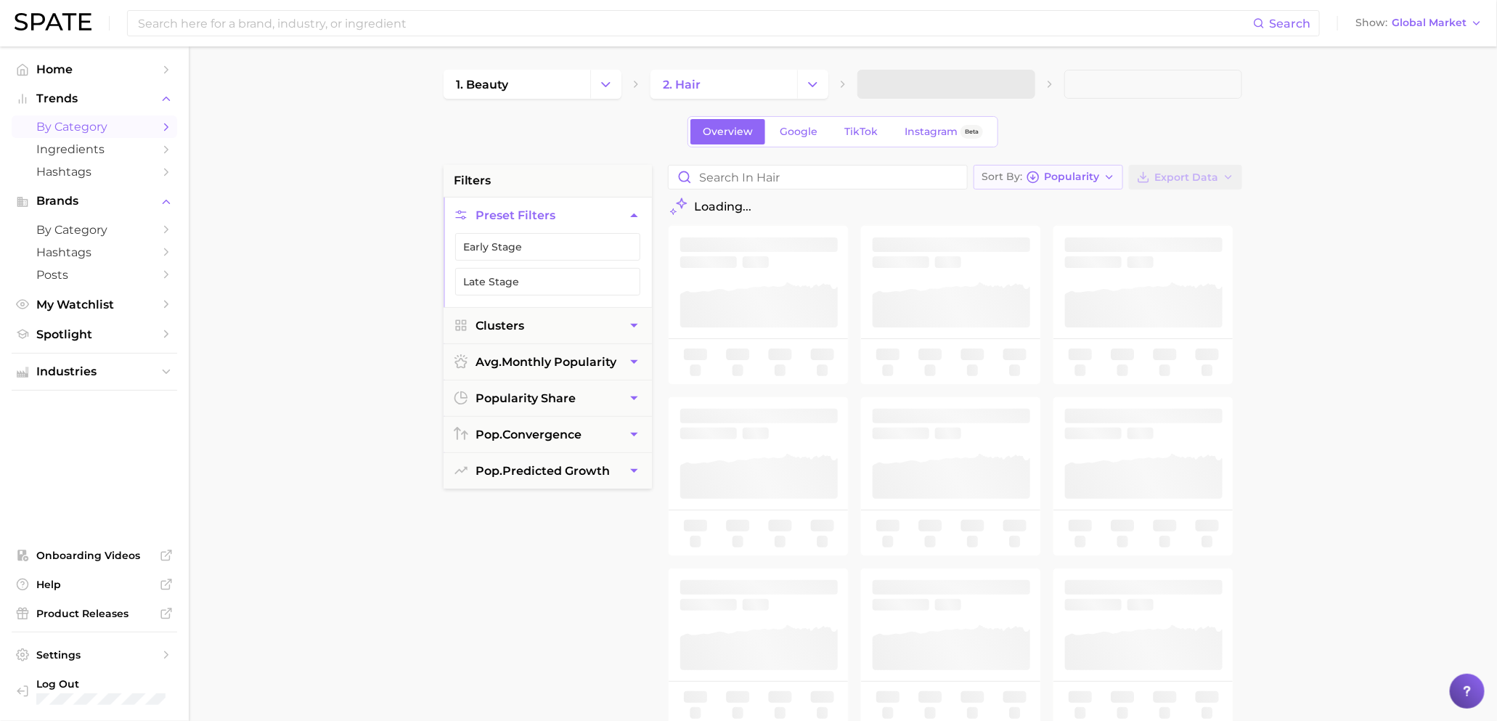
click at [1069, 176] on span "Popularity" at bounding box center [1071, 177] width 55 height 8
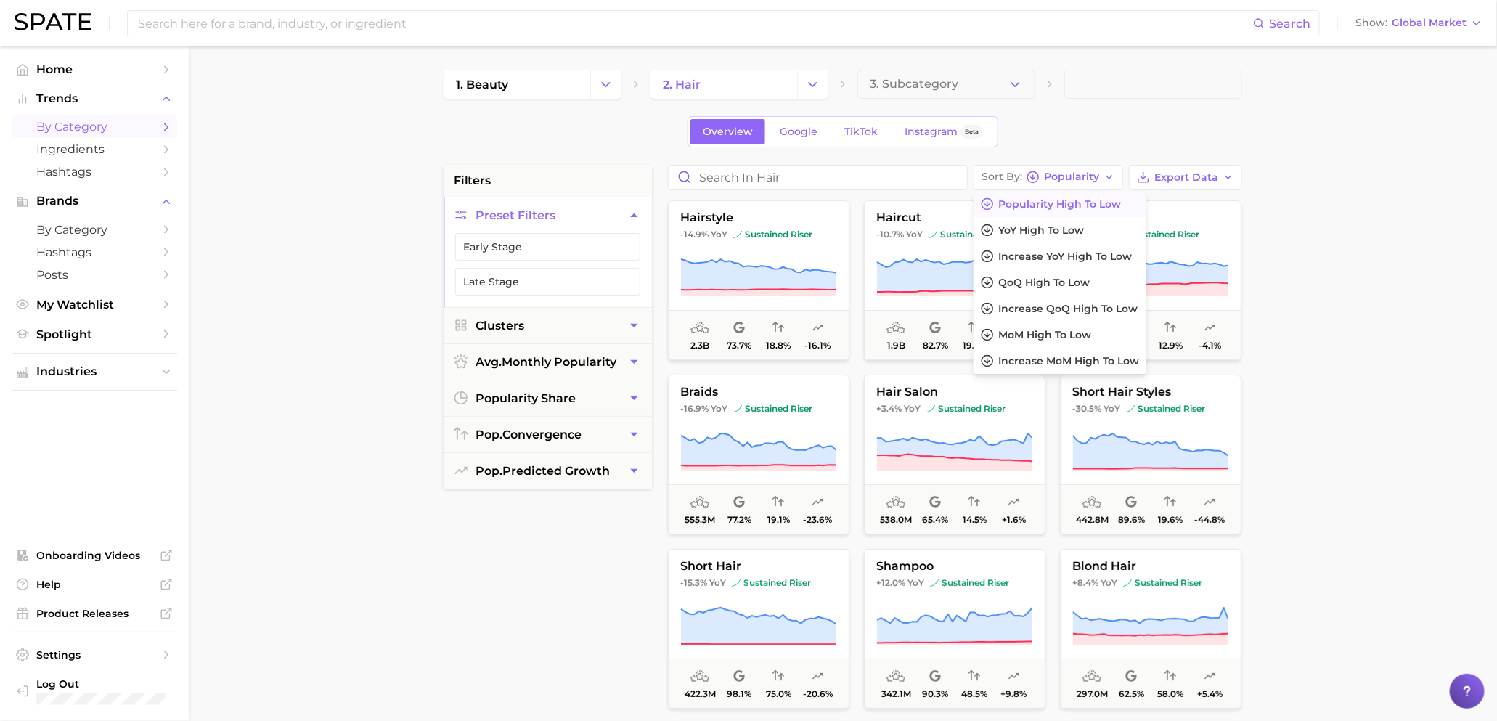
click at [1103, 152] on div "1. beauty 2. hair 3. Subcategory Overview Google TikTok Instagram Beta filters …" at bounding box center [843, 572] width 798 height 1005
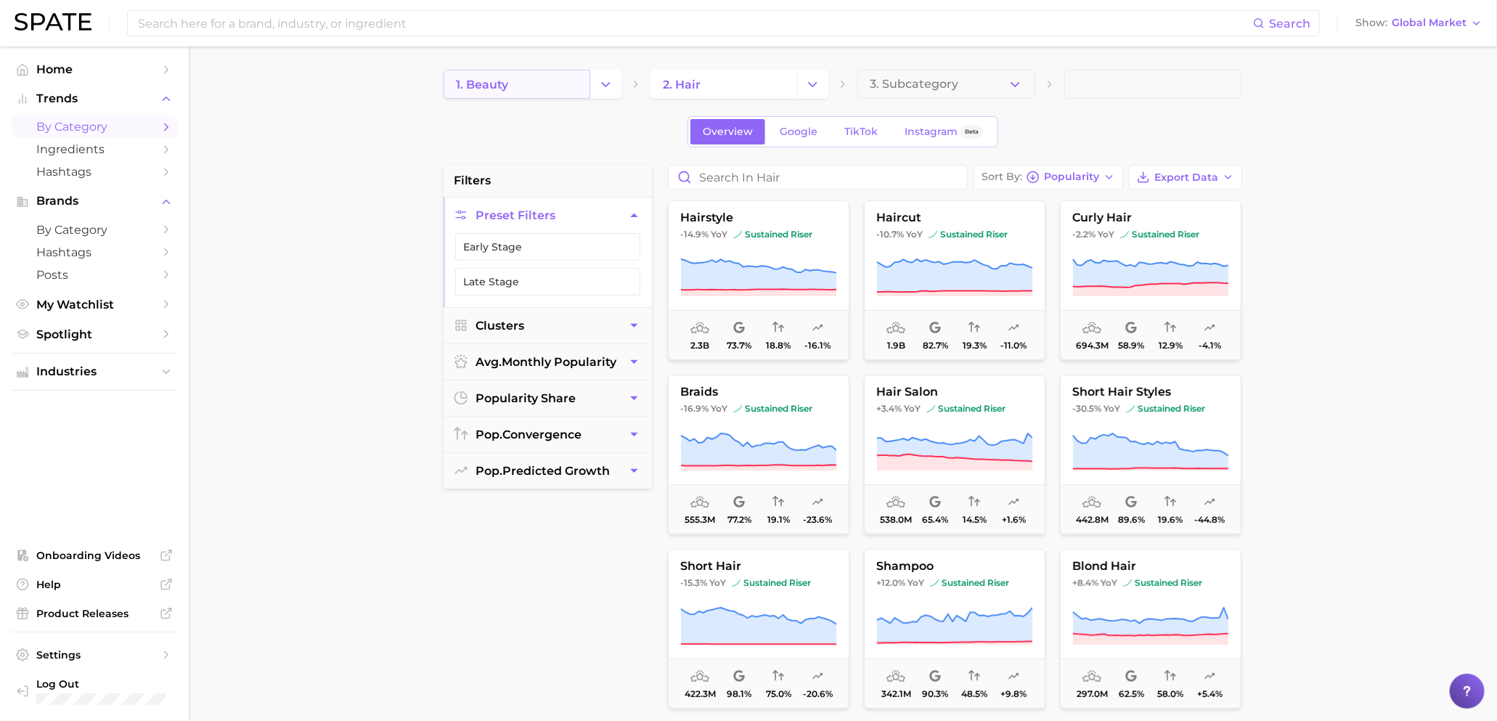
click at [557, 85] on link "1. beauty" at bounding box center [517, 84] width 147 height 29
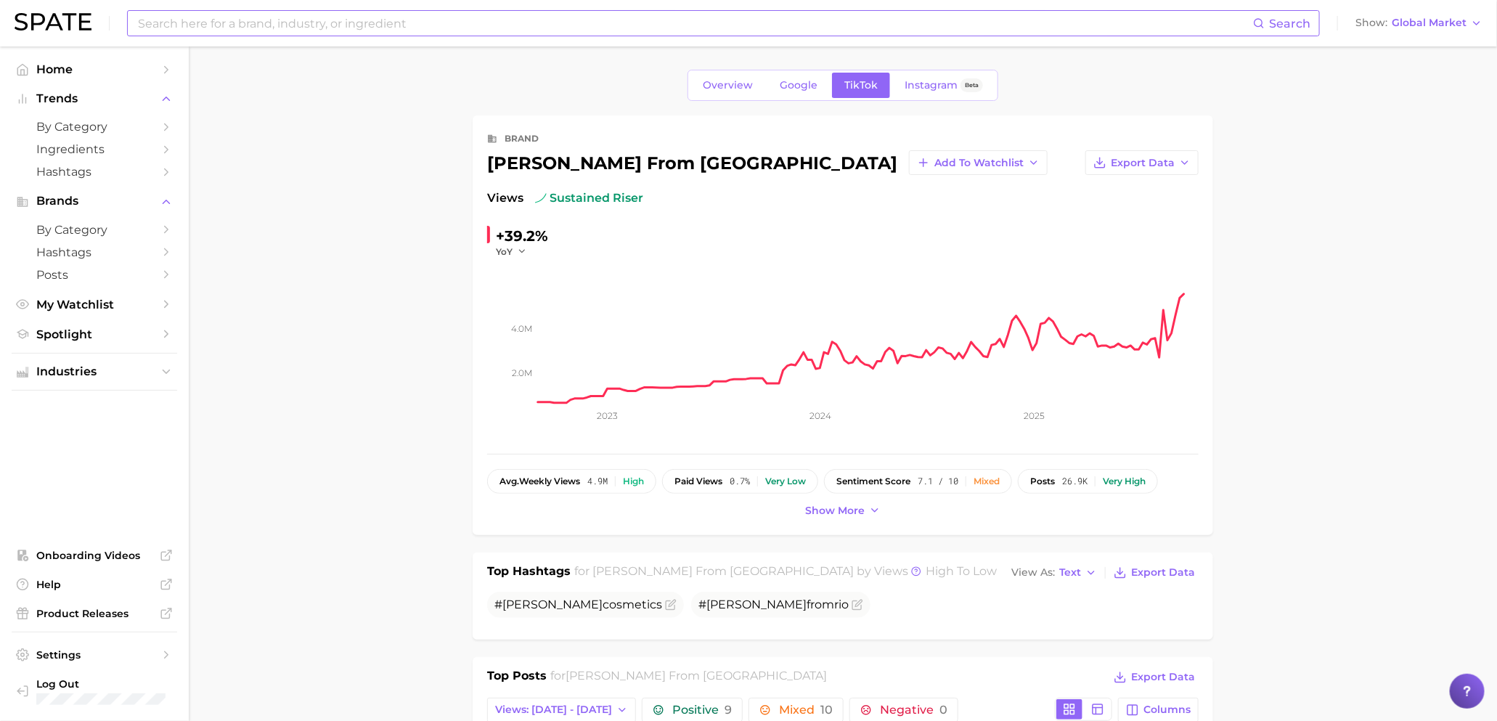
click at [703, 23] on input at bounding box center [694, 23] width 1116 height 25
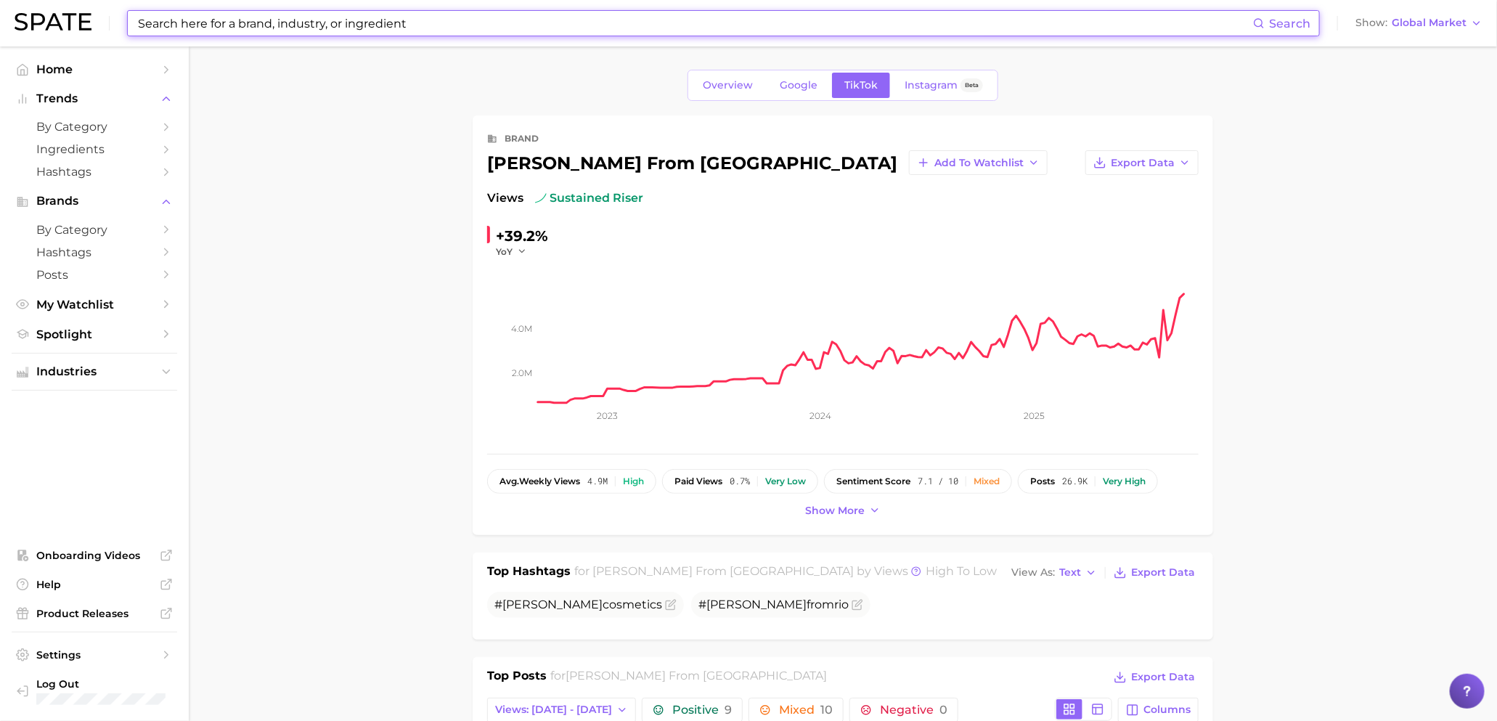
click at [702, 23] on input at bounding box center [694, 23] width 1116 height 25
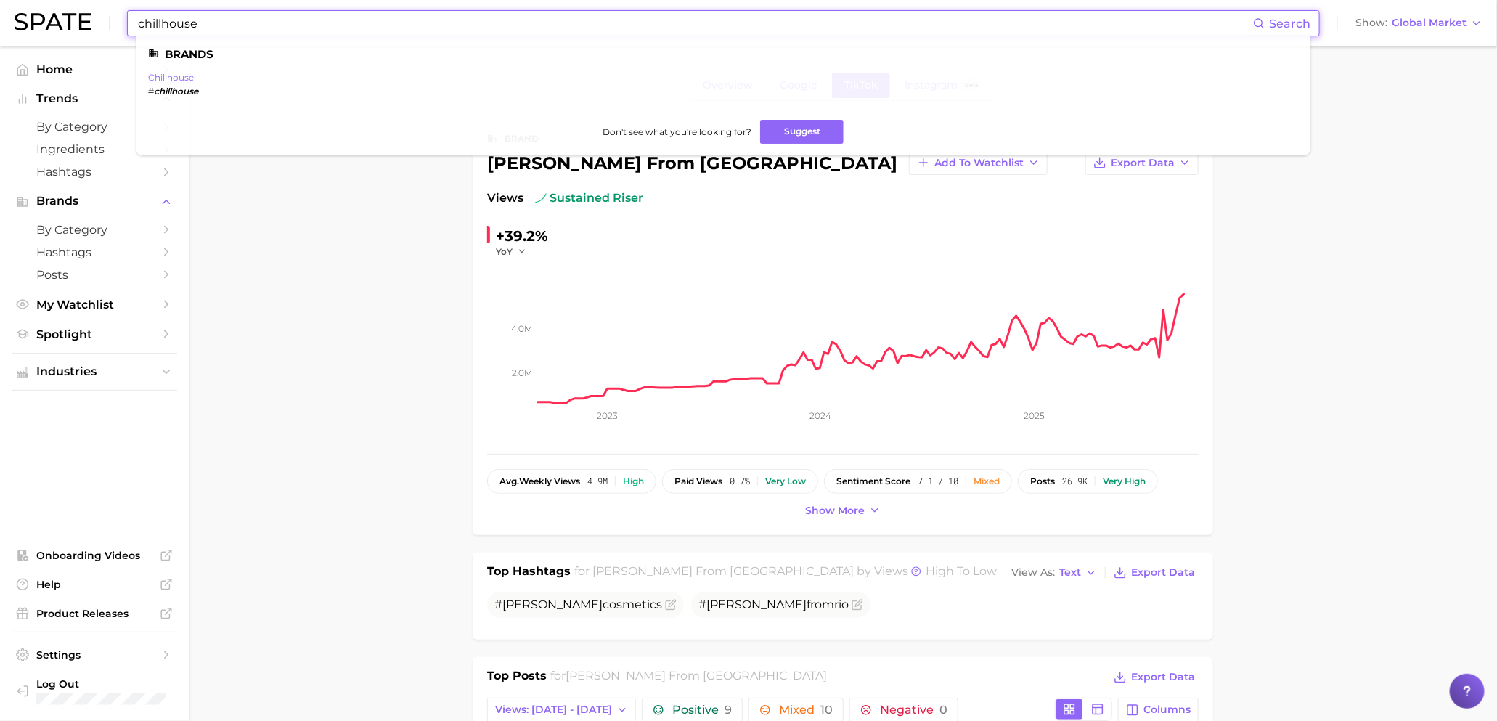
type input "chillhouse"
click at [163, 76] on link "chillhouse" at bounding box center [171, 77] width 46 height 11
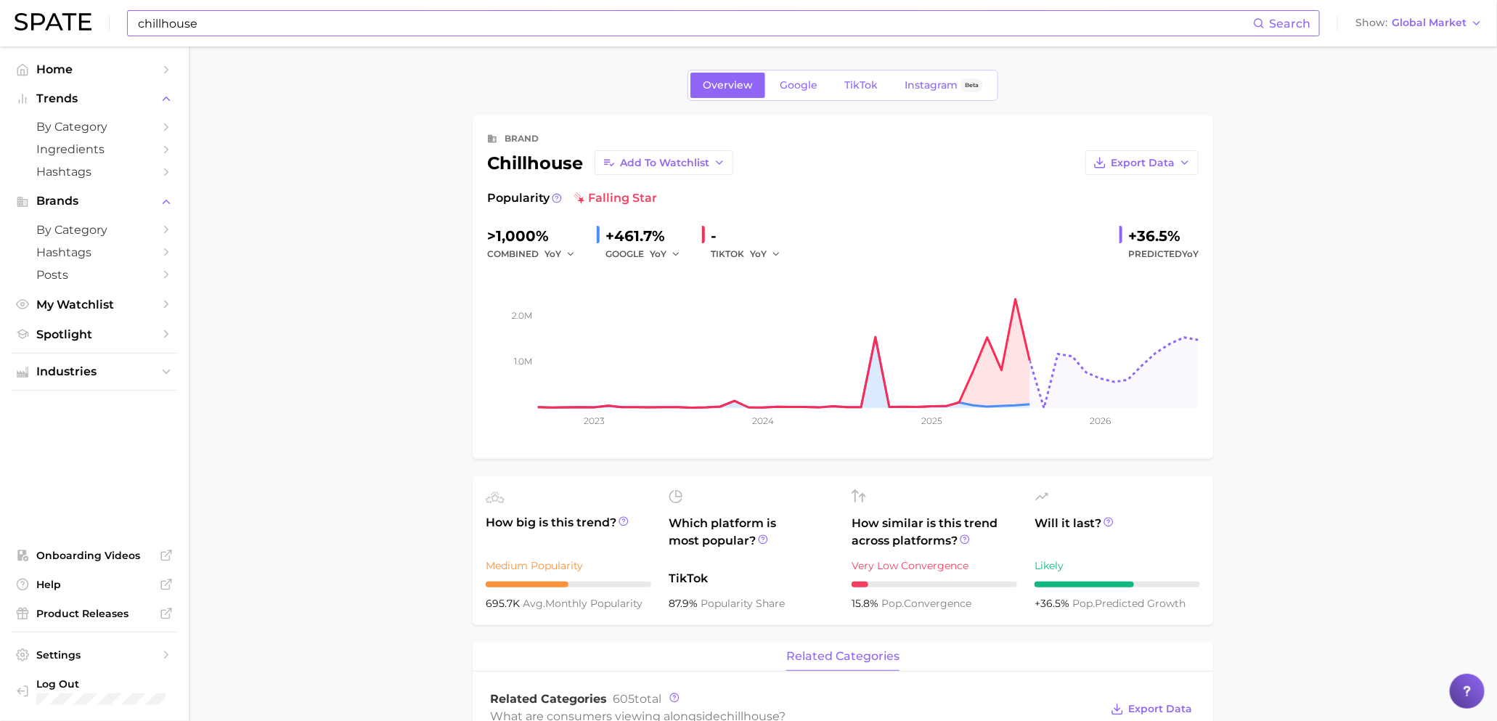
click at [1408, 33] on div "chillhouse Search Show Global Market" at bounding box center [749, 23] width 1468 height 46
click at [817, 87] on link "Google" at bounding box center [798, 85] width 62 height 25
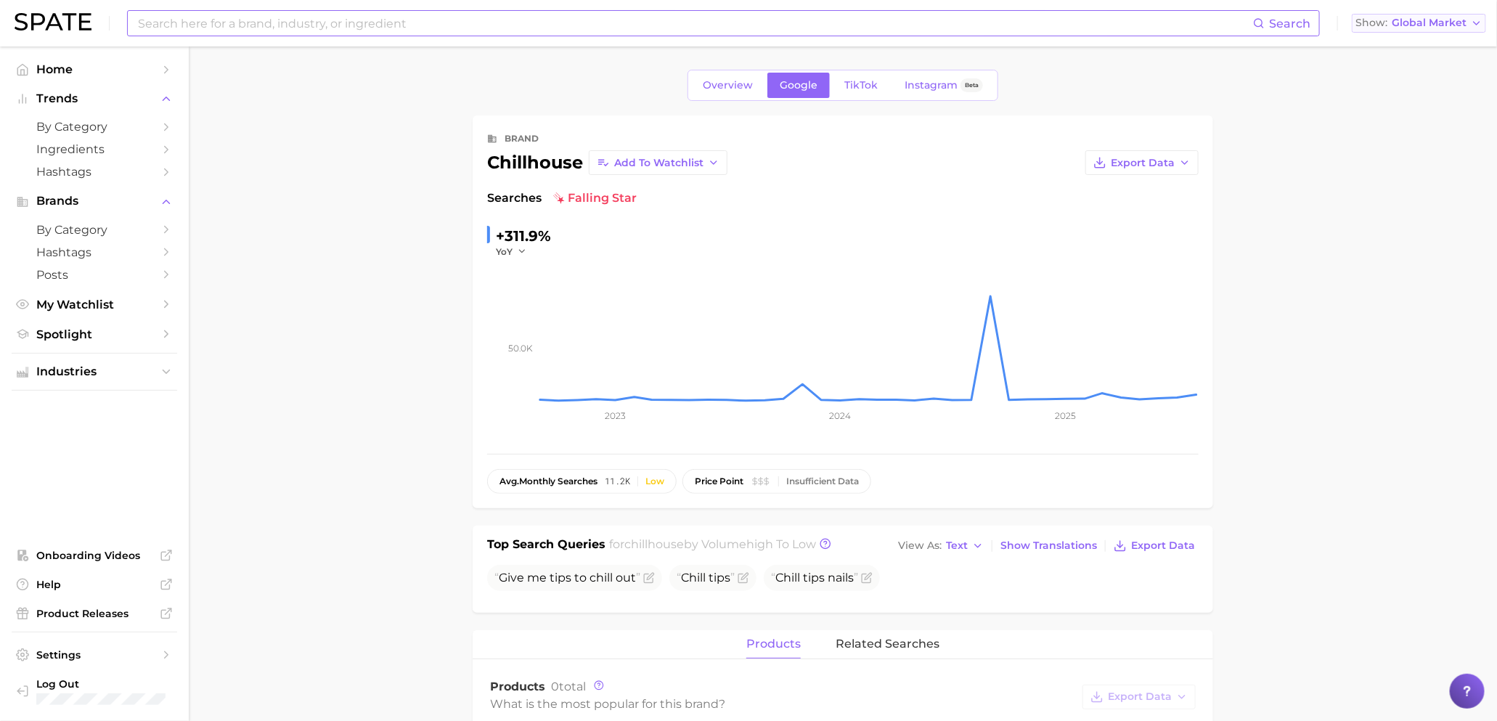
click at [1389, 28] on button "Show Global Market" at bounding box center [1419, 23] width 134 height 19
click at [1399, 50] on span "[GEOGRAPHIC_DATA]" at bounding box center [1415, 47] width 113 height 12
click at [913, 91] on span "Instagram" at bounding box center [930, 85] width 53 height 12
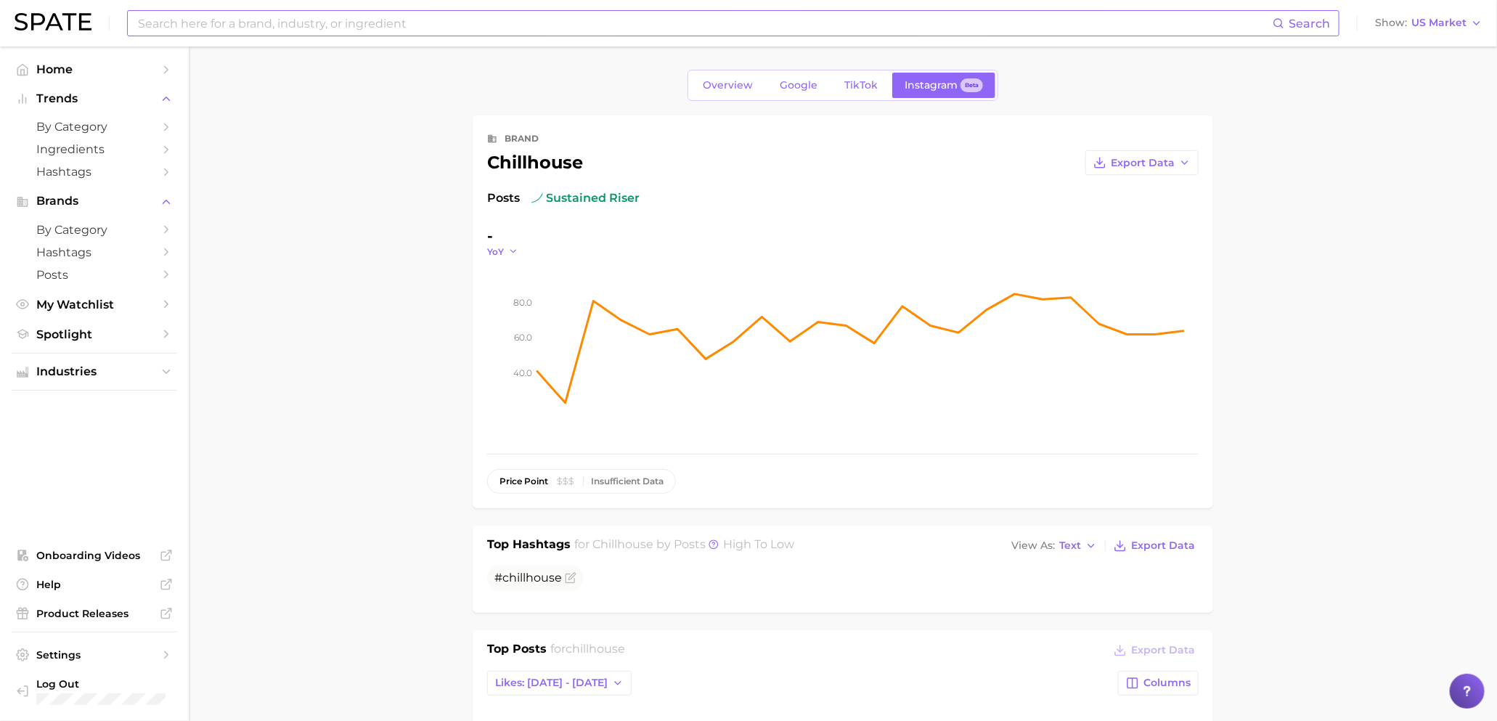
click at [508, 251] on icon "button" at bounding box center [513, 251] width 10 height 10
click at [531, 301] on button "QoQ" at bounding box center [567, 298] width 160 height 26
click at [507, 252] on span "QoQ" at bounding box center [497, 251] width 20 height 12
click at [524, 316] on button "MoM" at bounding box center [567, 324] width 160 height 26
click at [499, 256] on span "MoM" at bounding box center [498, 251] width 22 height 12
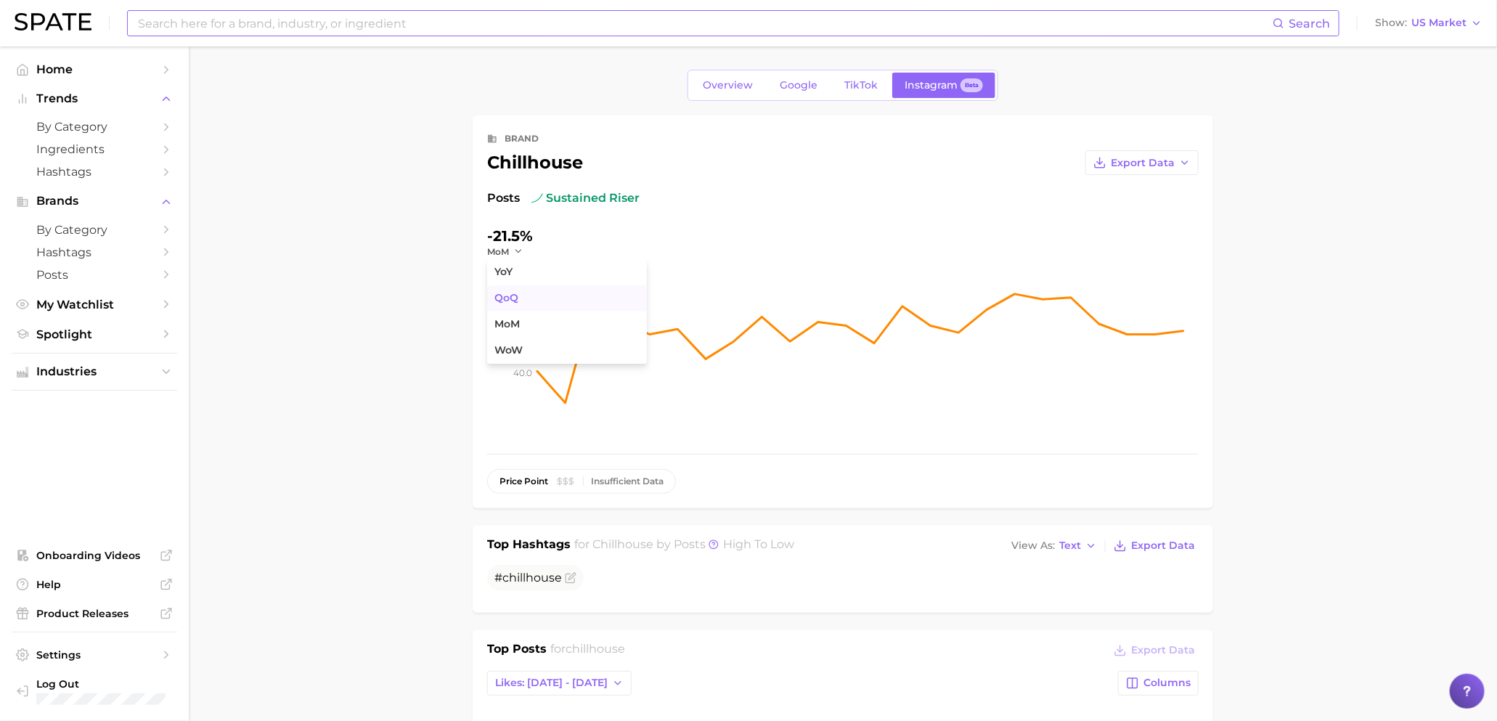
click at [515, 295] on span "QoQ" at bounding box center [506, 298] width 24 height 12
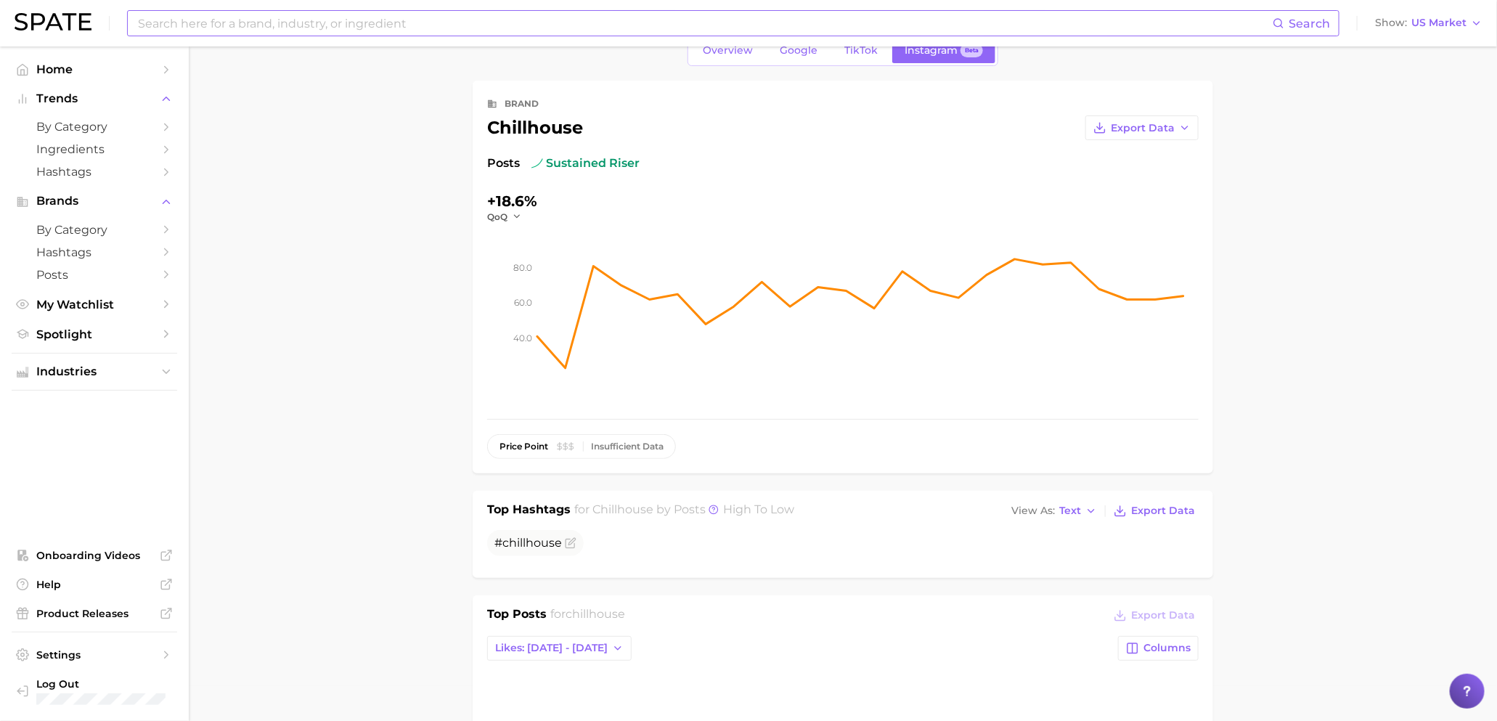
scroll to position [15, 0]
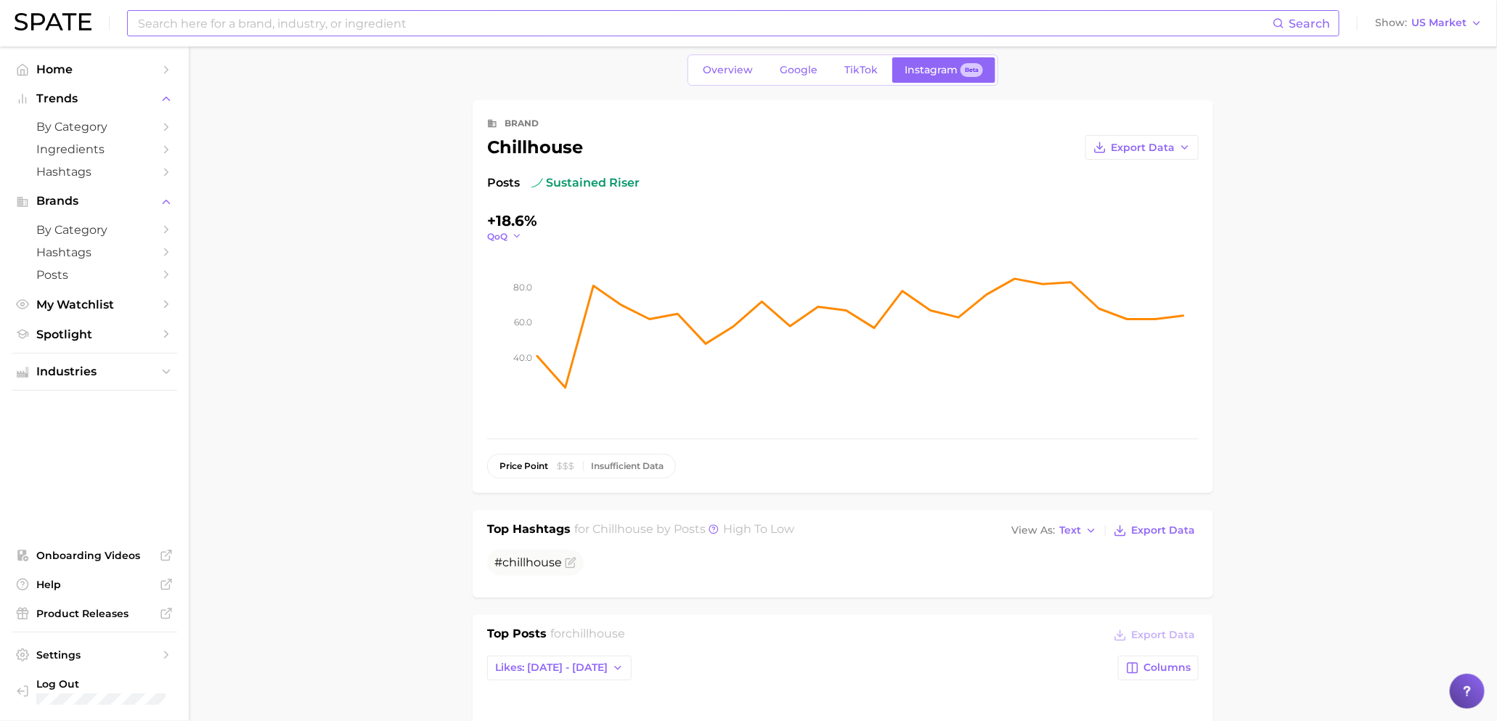
click at [509, 237] on button "QoQ" at bounding box center [504, 236] width 35 height 12
click at [513, 301] on button "MoM" at bounding box center [567, 309] width 160 height 26
click at [511, 232] on button "MoM" at bounding box center [505, 236] width 36 height 12
click at [525, 343] on button "WoW" at bounding box center [567, 335] width 160 height 26
click at [518, 240] on icon "button" at bounding box center [522, 236] width 10 height 10
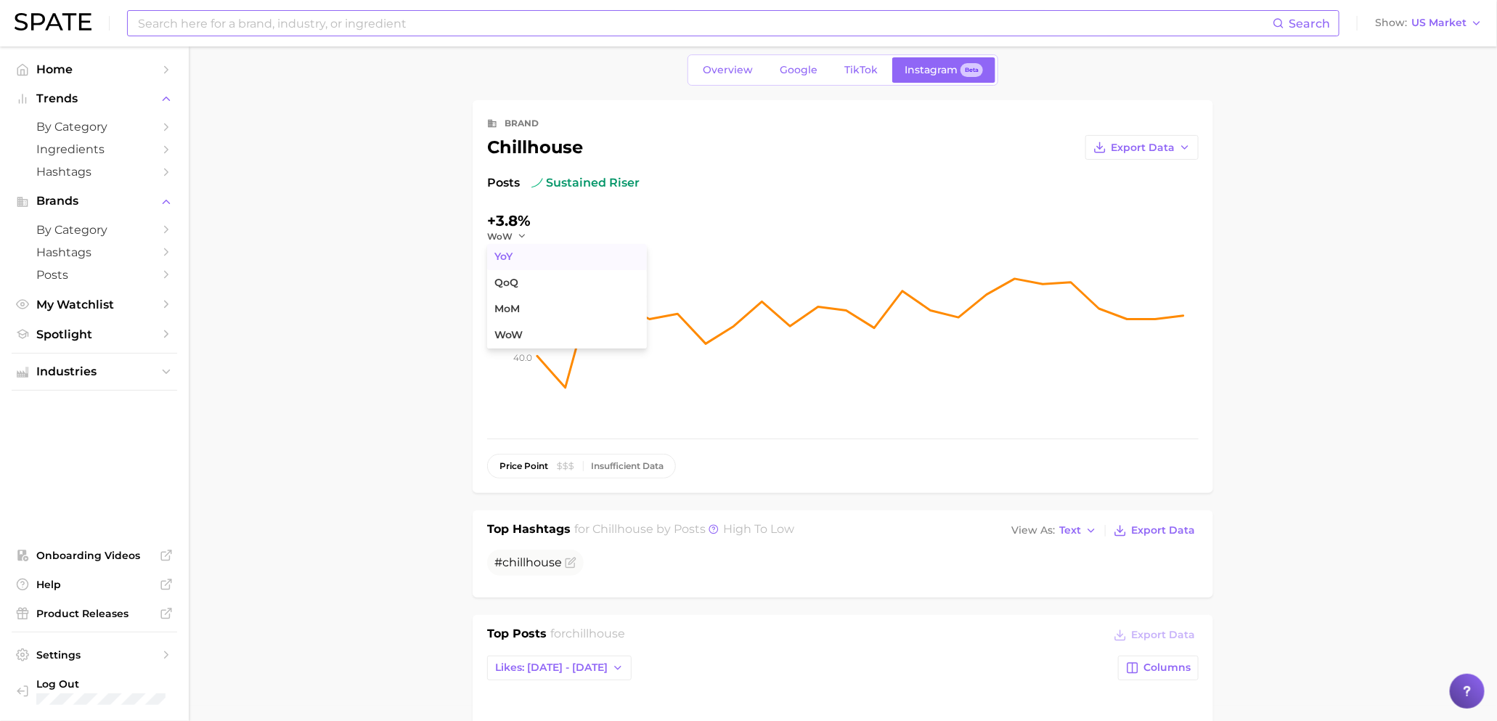
click at [543, 268] on button "YoY" at bounding box center [567, 257] width 160 height 26
click at [514, 238] on icon "button" at bounding box center [513, 236] width 10 height 10
click at [522, 287] on button "QoQ" at bounding box center [567, 283] width 160 height 26
